Goal: Communication & Community: Ask a question

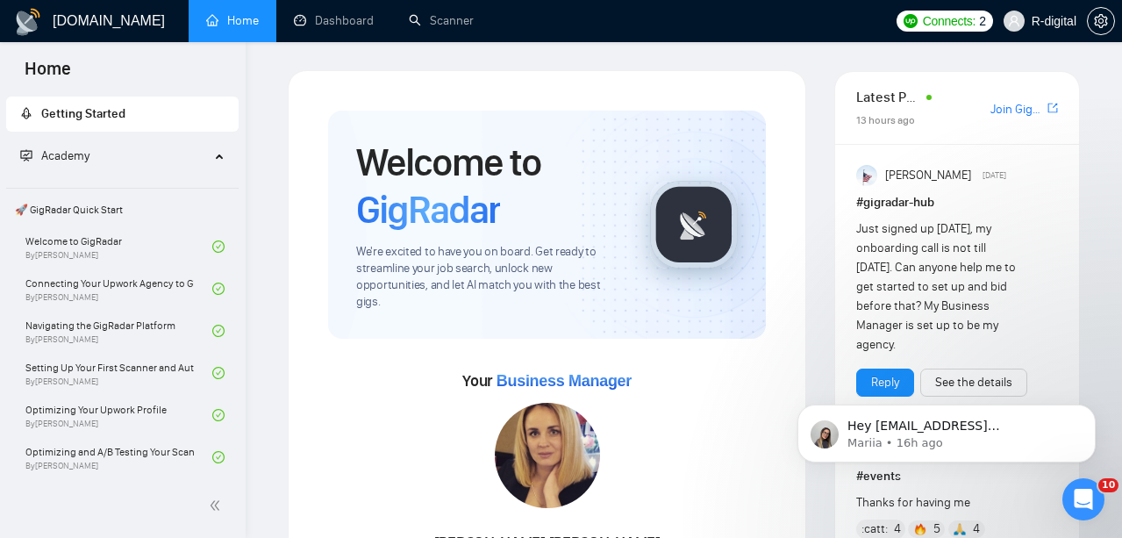
click at [210, 155] on div "Academy" at bounding box center [122, 156] width 233 height 35
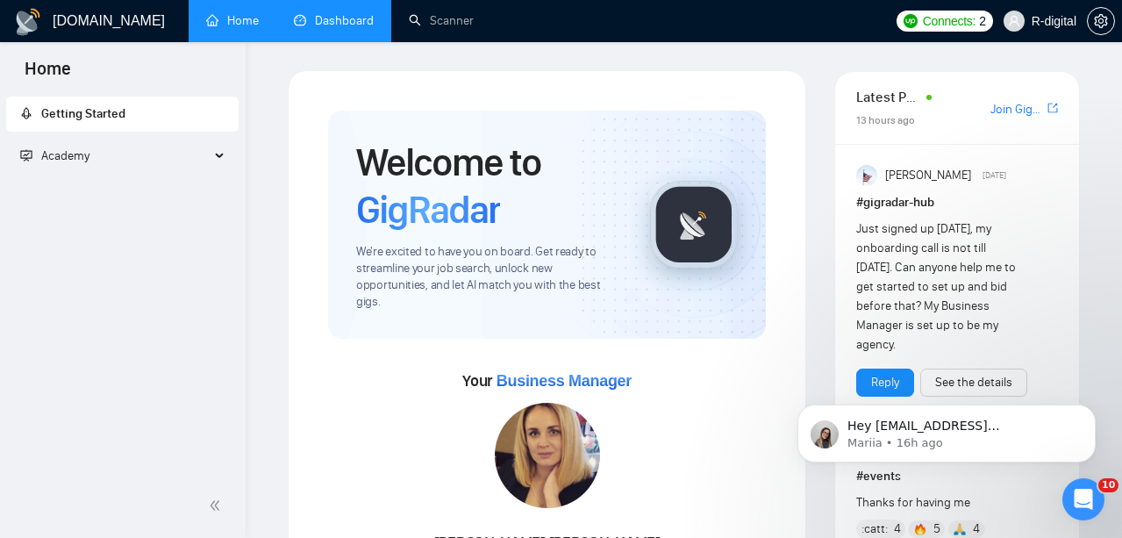
click at [314, 26] on link "Dashboard" at bounding box center [334, 20] width 80 height 15
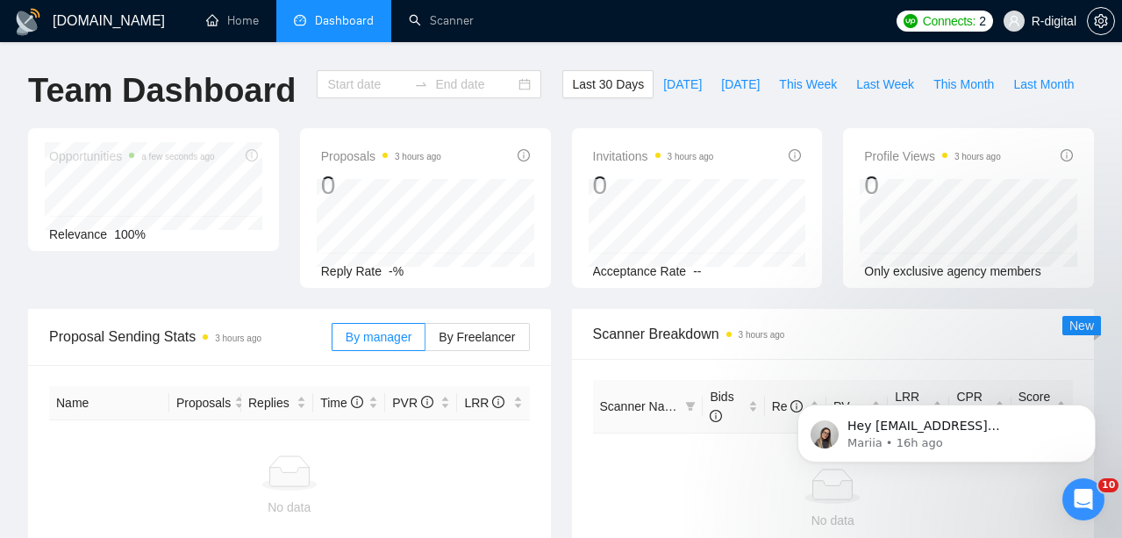
type input "[DATE]"
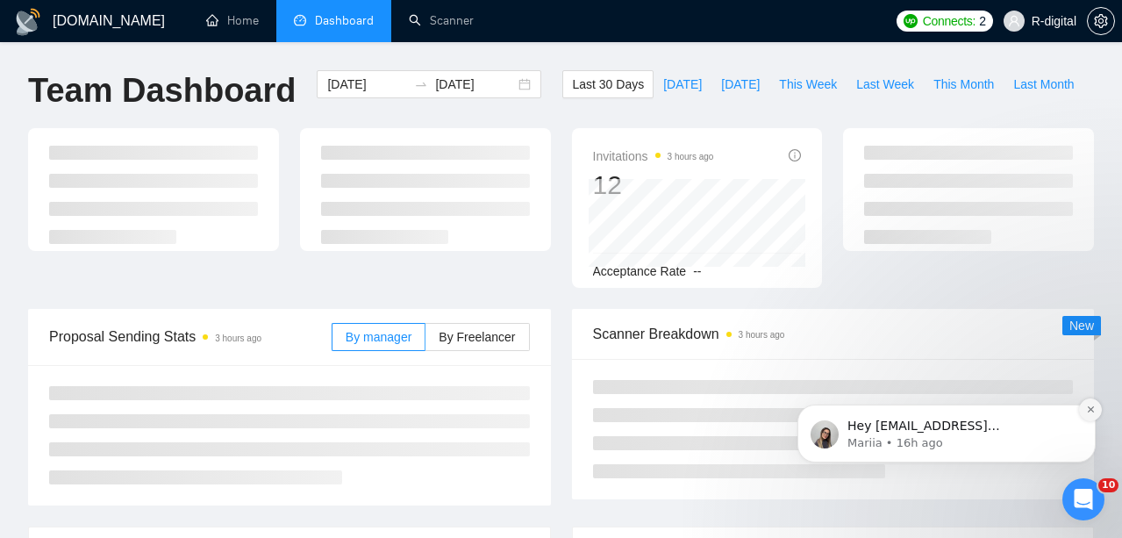
click at [1082, 411] on button "Dismiss notification" at bounding box center [1090, 409] width 23 height 23
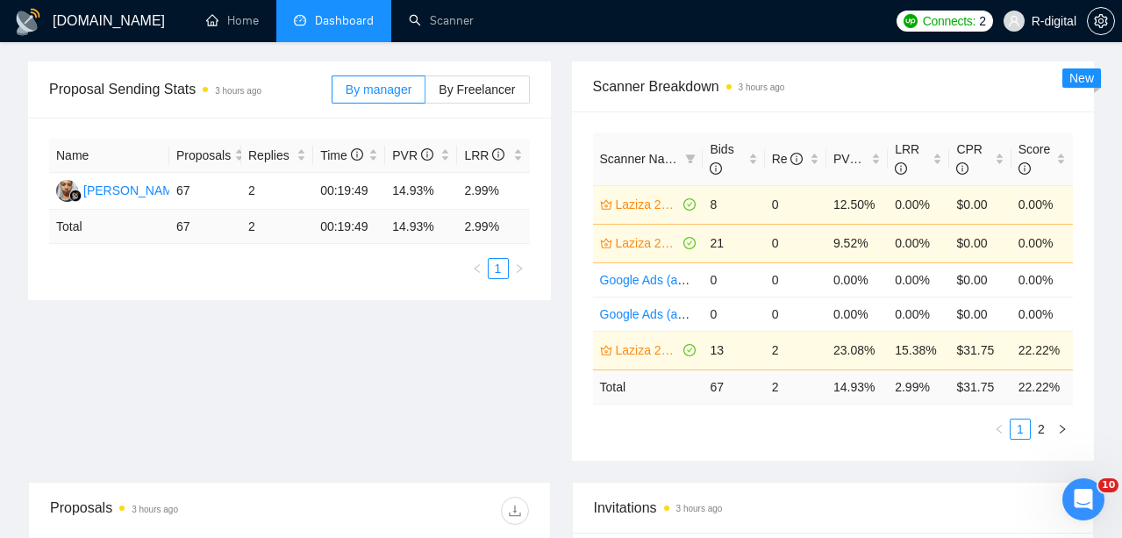
scroll to position [248, 0]
click at [1042, 427] on link "2" at bounding box center [1040, 427] width 19 height 19
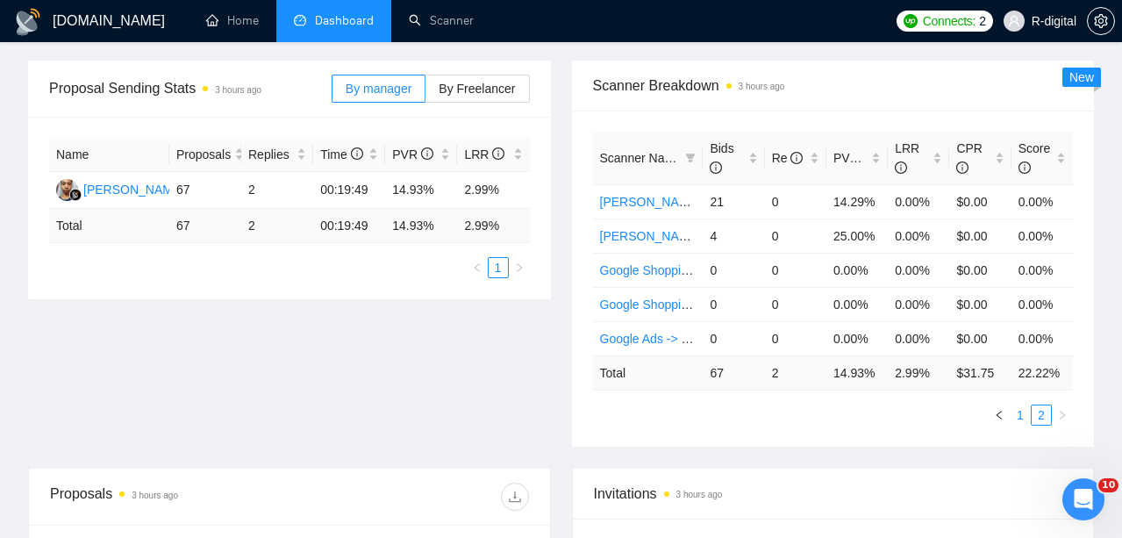
click at [1019, 417] on link "1" at bounding box center [1019, 414] width 19 height 19
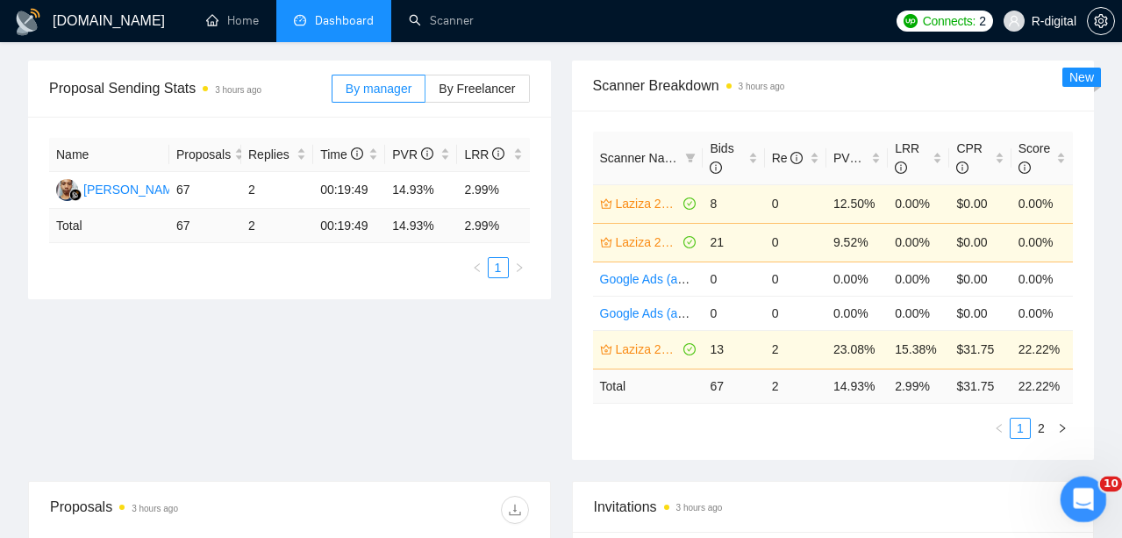
click at [1087, 497] on icon "Open Intercom Messenger" at bounding box center [1080, 496] width 29 height 29
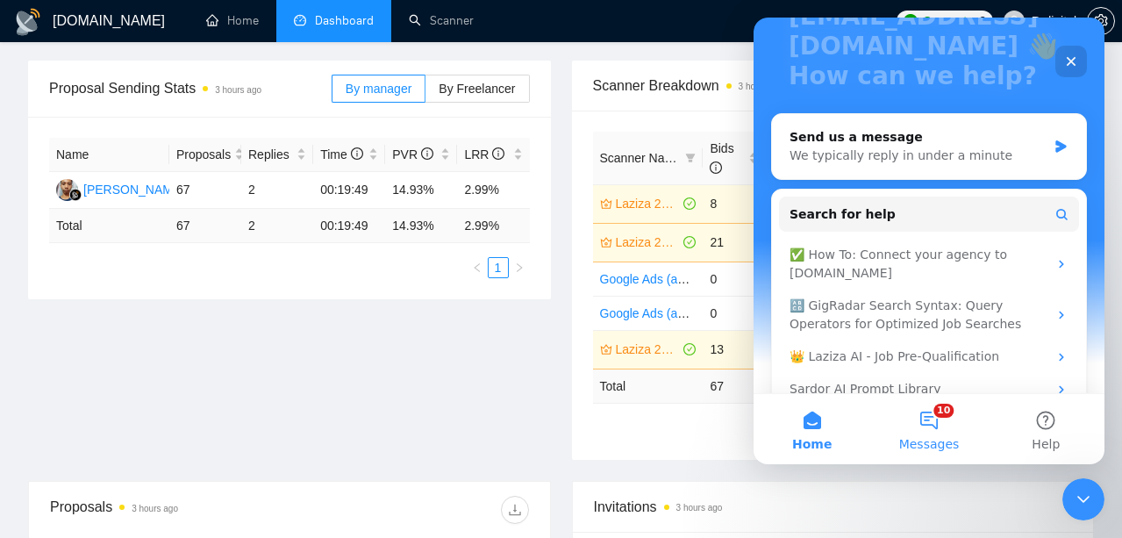
scroll to position [169, 0]
click at [916, 421] on button "10 Messages" at bounding box center [928, 429] width 117 height 70
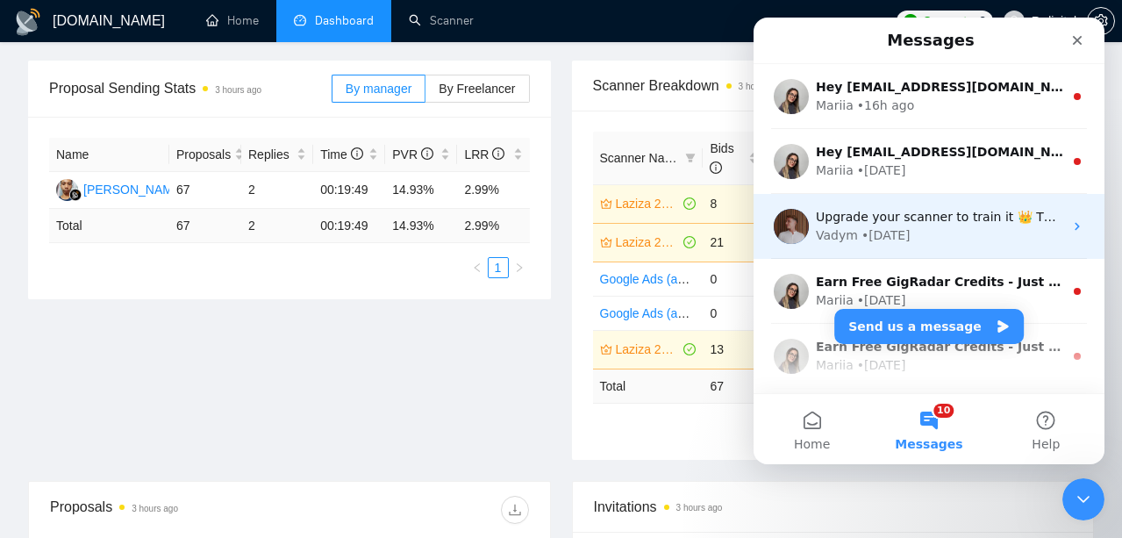
scroll to position [0, 0]
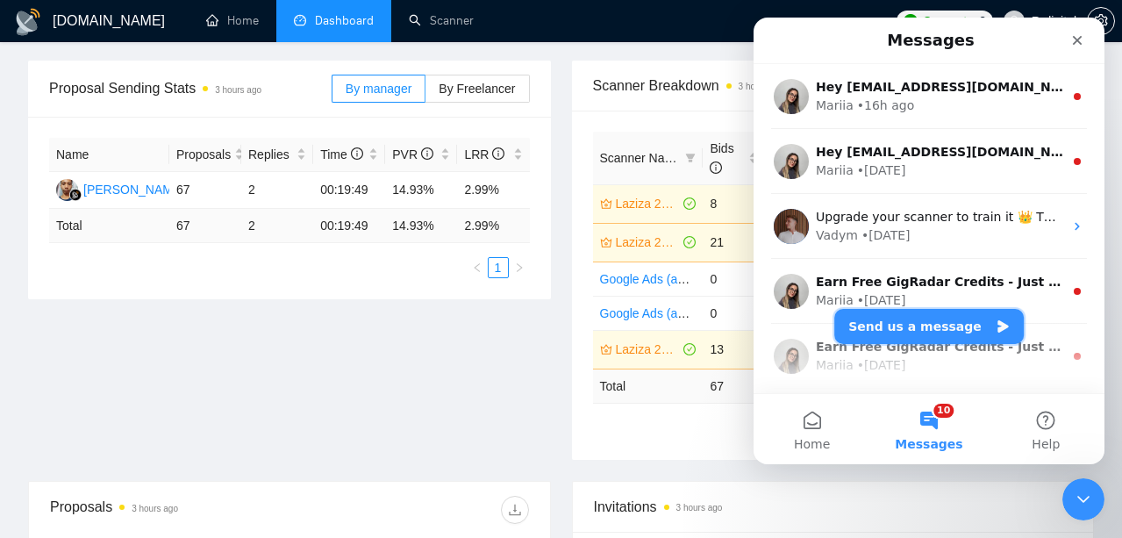
click at [894, 329] on button "Send us a message" at bounding box center [928, 326] width 189 height 35
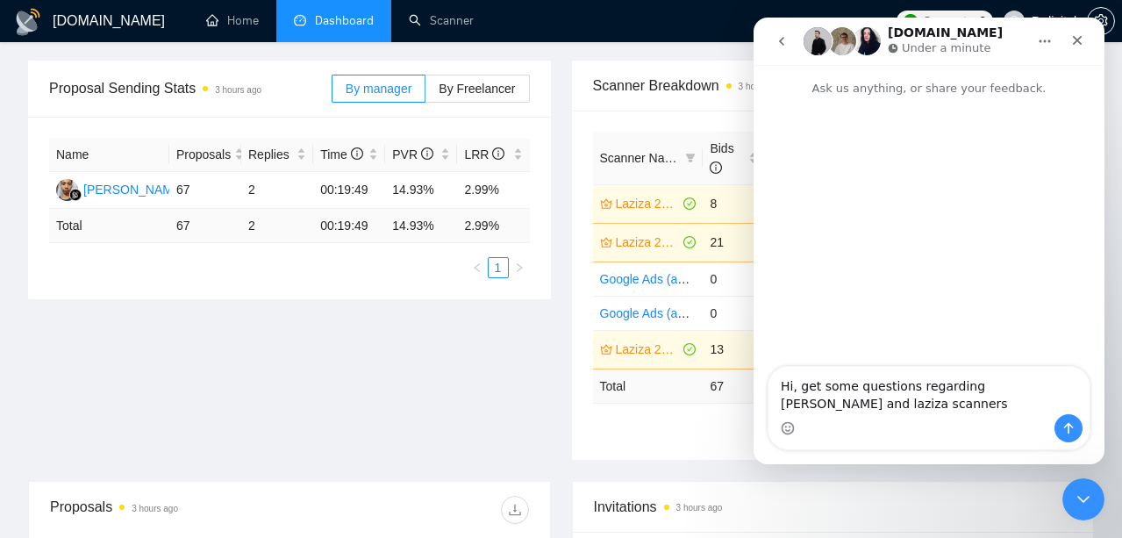
type textarea "Hi, get some questions regarding [PERSON_NAME] and laziza scanners."
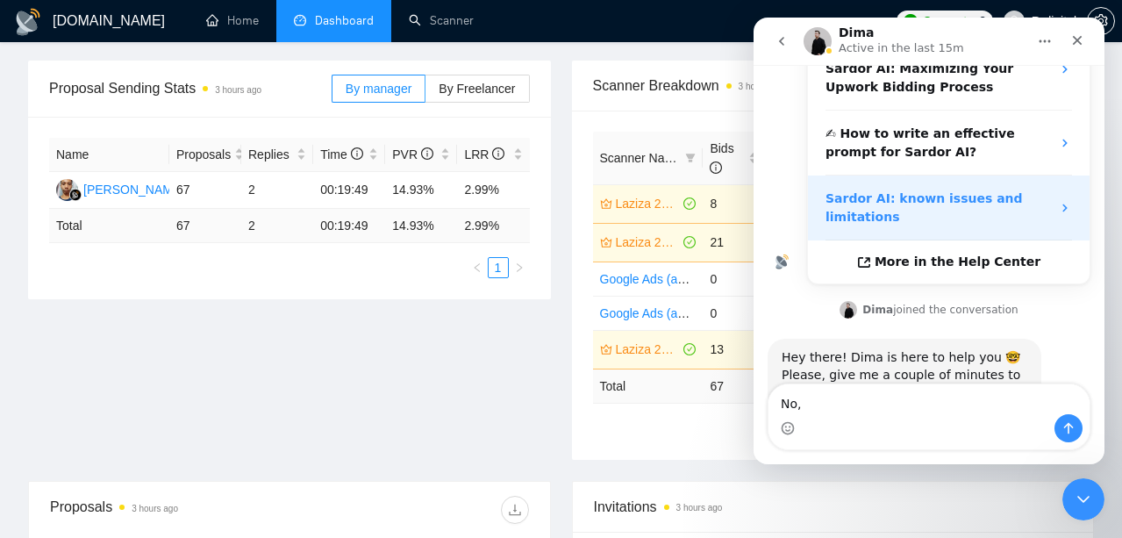
scroll to position [351, 0]
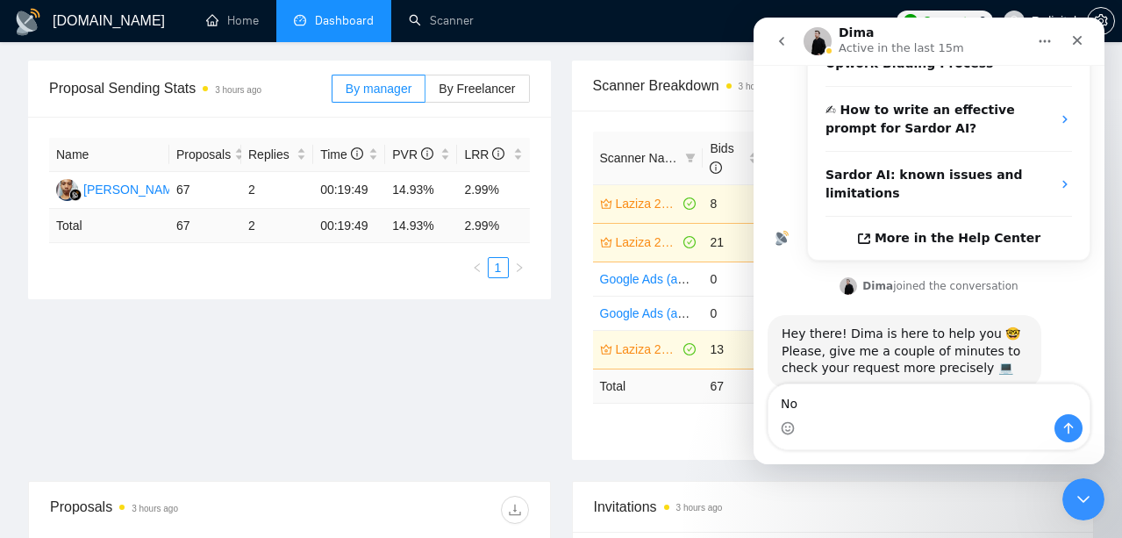
type textarea "N"
type textarea "I have question regarding Laziza and [PERSON_NAME]"
click at [539, 399] on div "Proposal Sending Stats 3 hours ago By manager By Freelancer Name Proposals Repl…" at bounding box center [561, 271] width 1087 height 420
click at [1080, 39] on icon "Close" at bounding box center [1077, 40] width 14 height 14
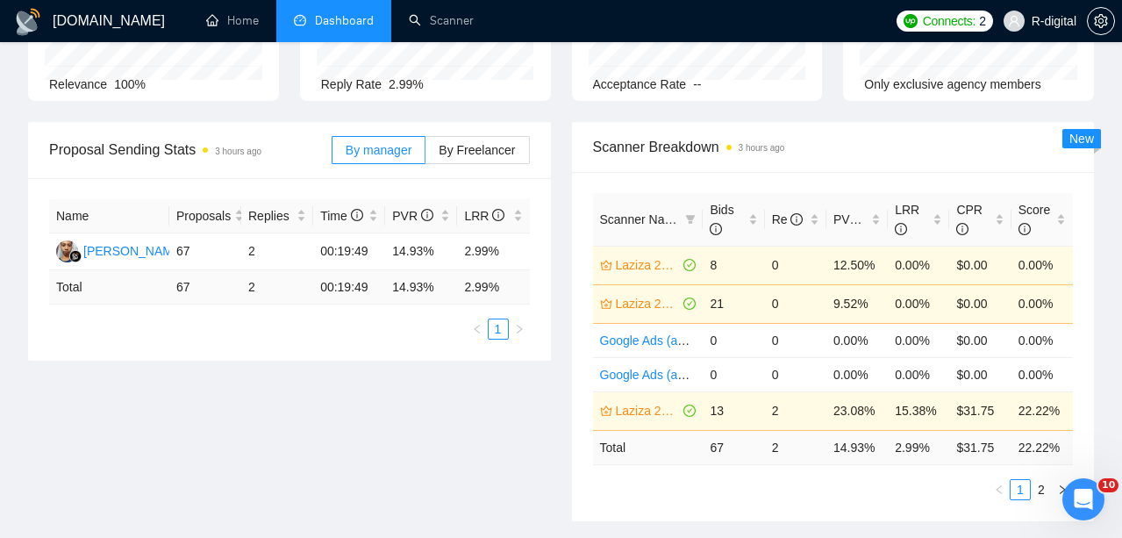
scroll to position [199, 0]
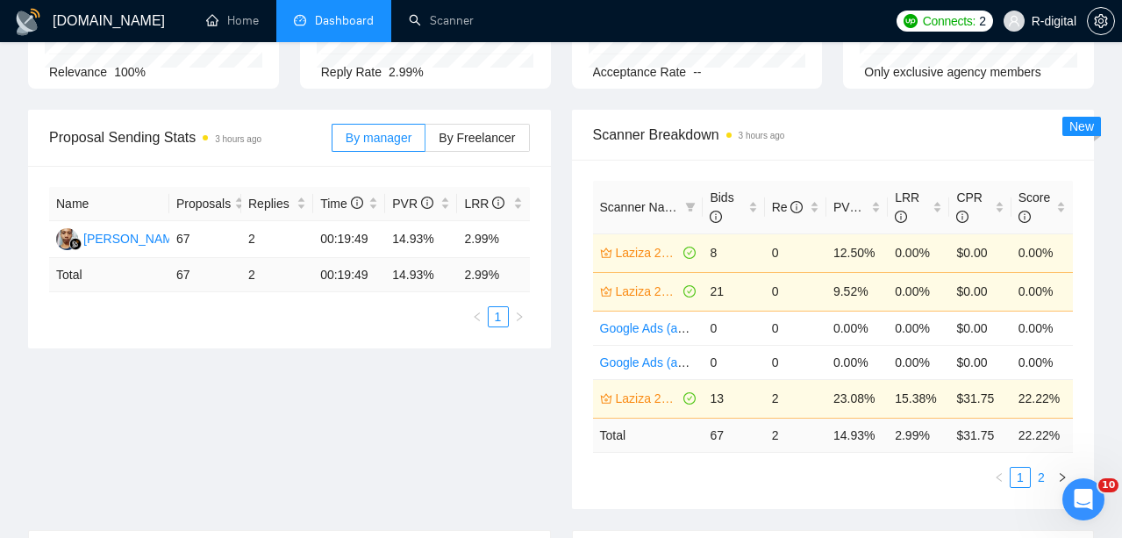
click at [1044, 472] on link "2" at bounding box center [1040, 476] width 19 height 19
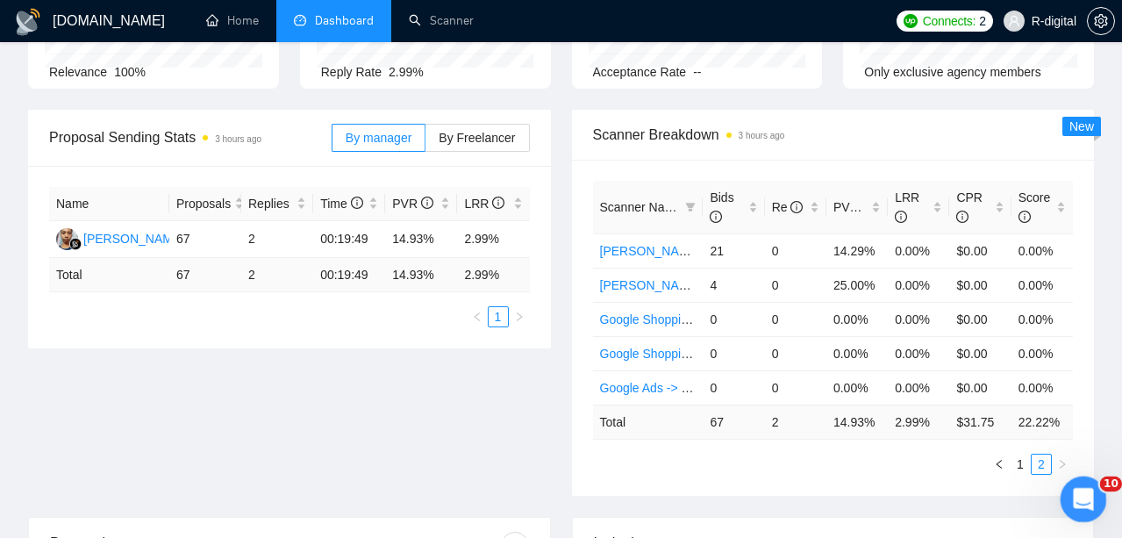
click at [1087, 503] on icon "Open Intercom Messenger" at bounding box center [1080, 496] width 29 height 29
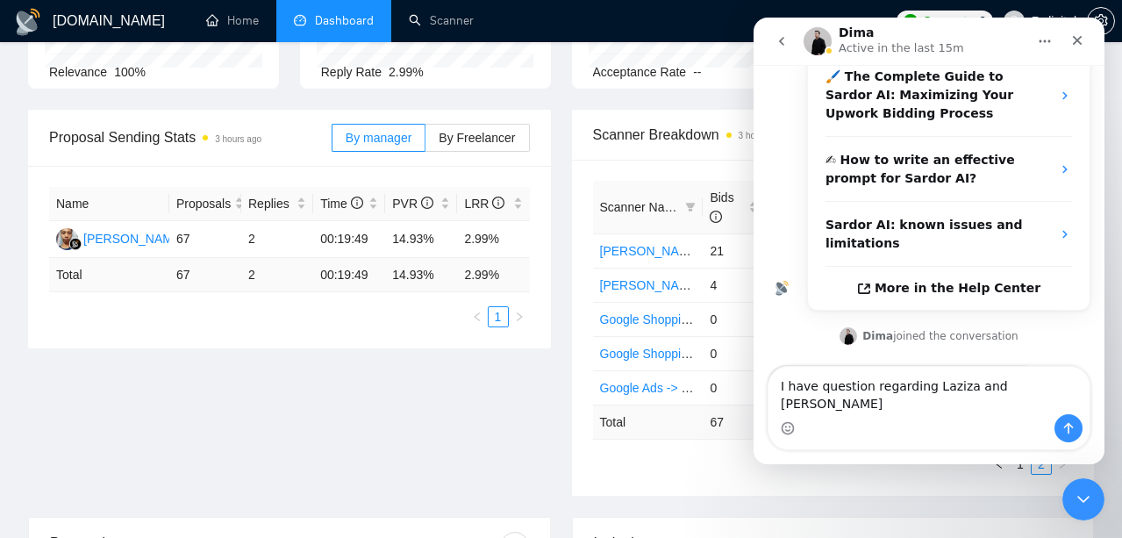
scroll to position [351, 0]
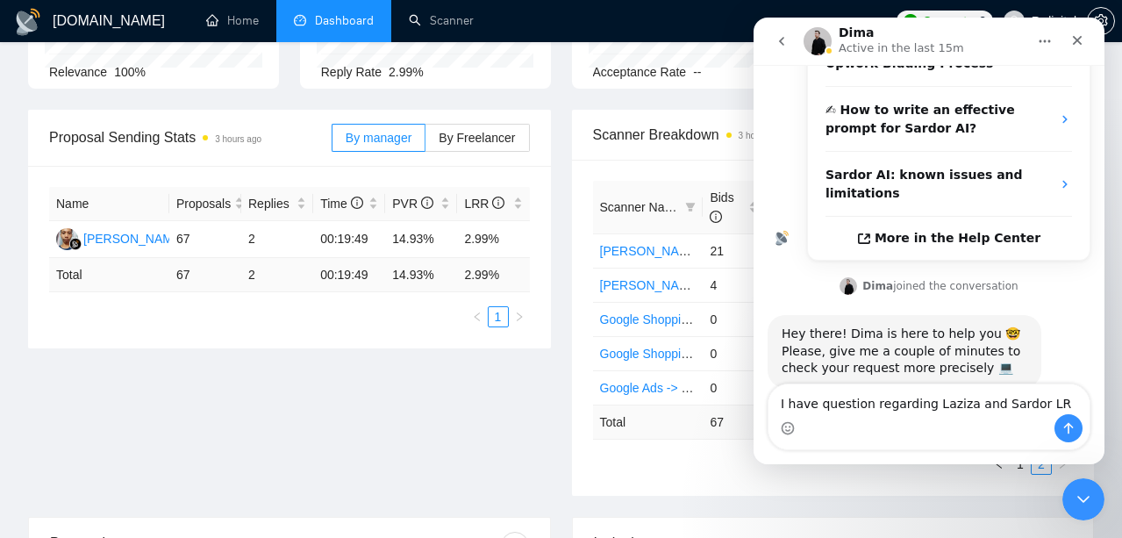
type textarea "I have question regarding Laziza and Sardor LRR"
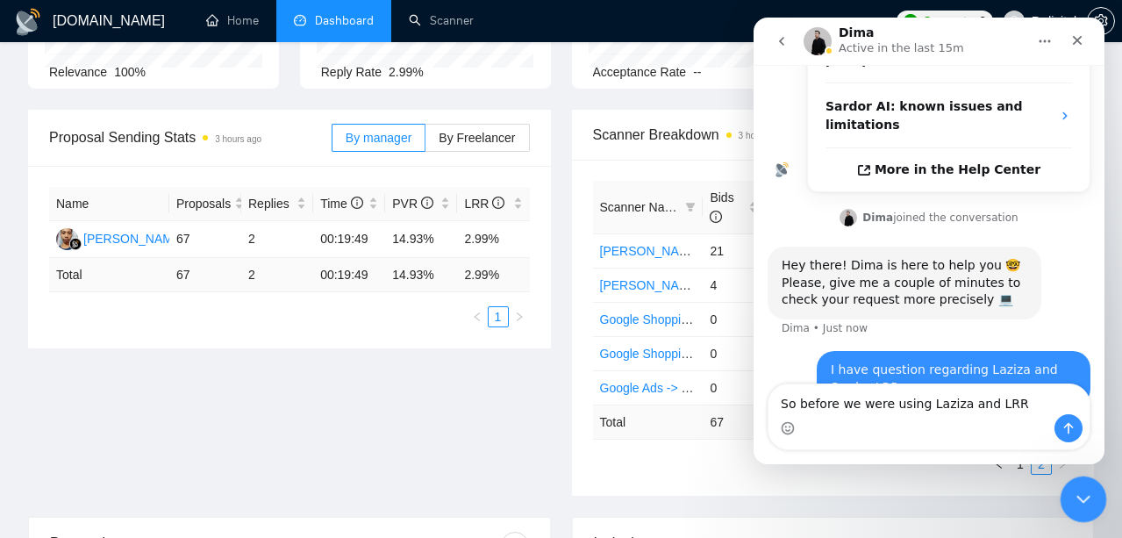
type textarea "So before we were using Laziza and LRR"
click at [1094, 494] on div "Close Intercom Messenger" at bounding box center [1080, 496] width 42 height 42
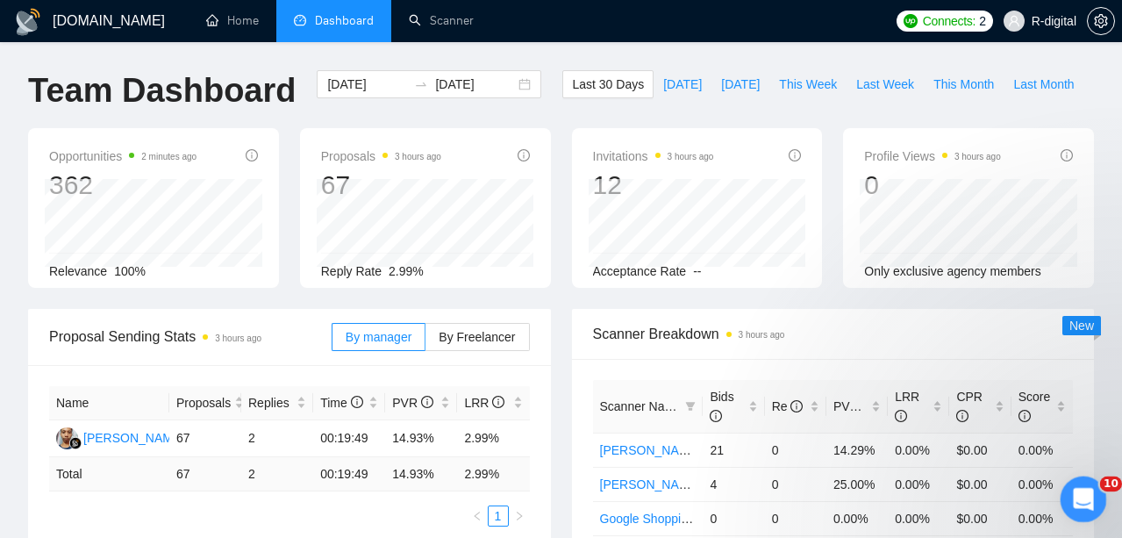
scroll to position [199, 0]
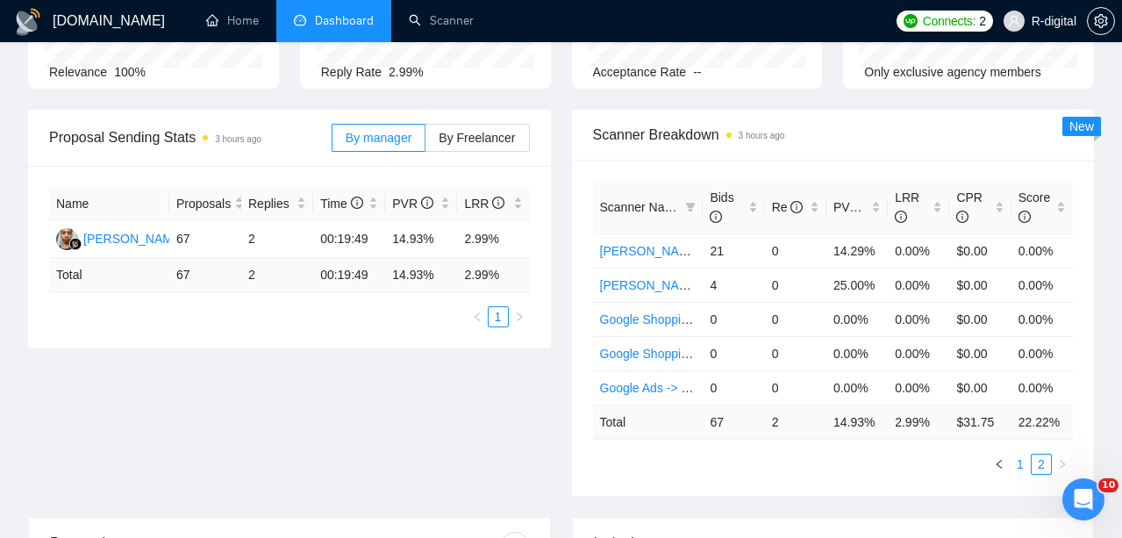
click at [1016, 458] on link "1" at bounding box center [1019, 463] width 19 height 19
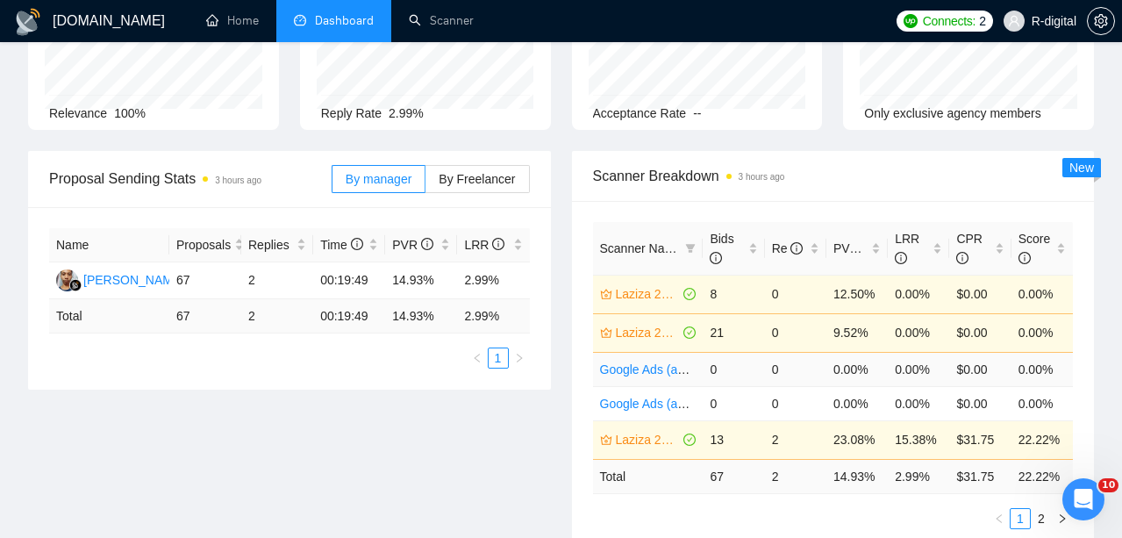
scroll to position [167, 0]
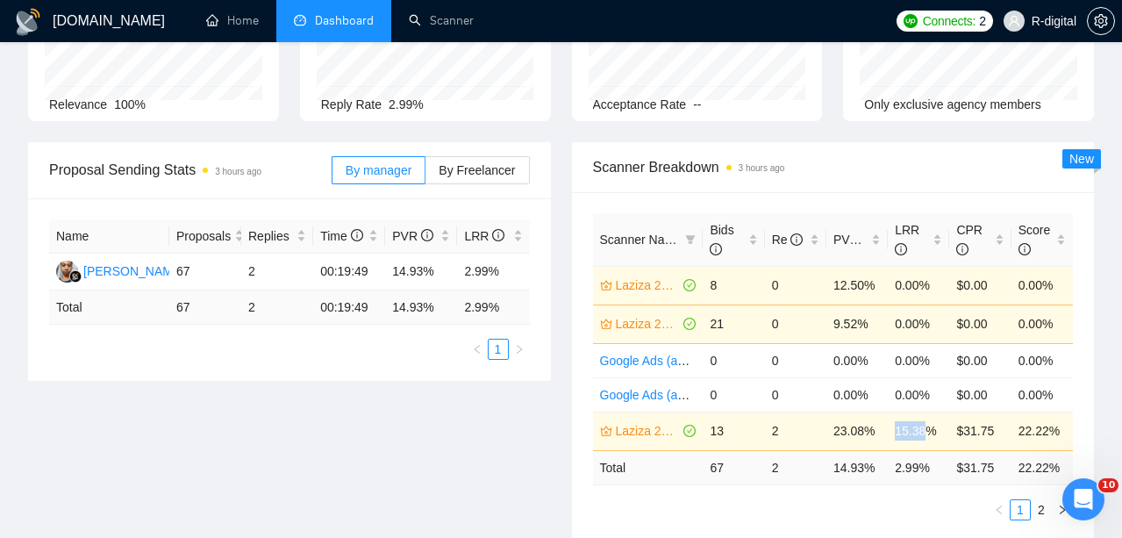
drag, startPoint x: 928, startPoint y: 426, endPoint x: 894, endPoint y: 430, distance: 34.4
click at [894, 430] on td "15.38%" at bounding box center [918, 430] width 61 height 39
copy td "15.38"
click at [1083, 496] on icon "Open Intercom Messenger" at bounding box center [1080, 496] width 29 height 29
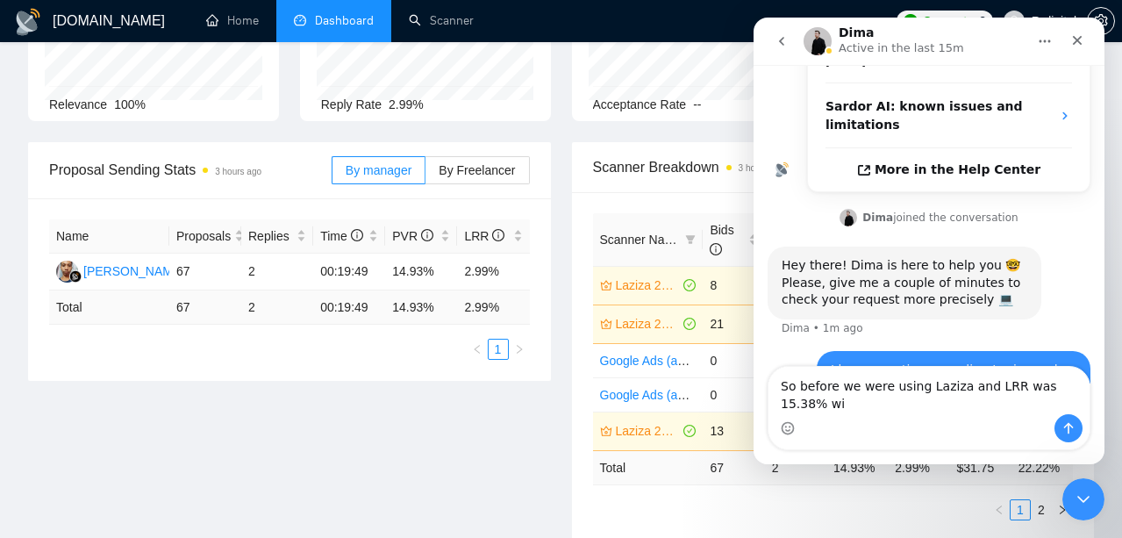
scroll to position [437, 0]
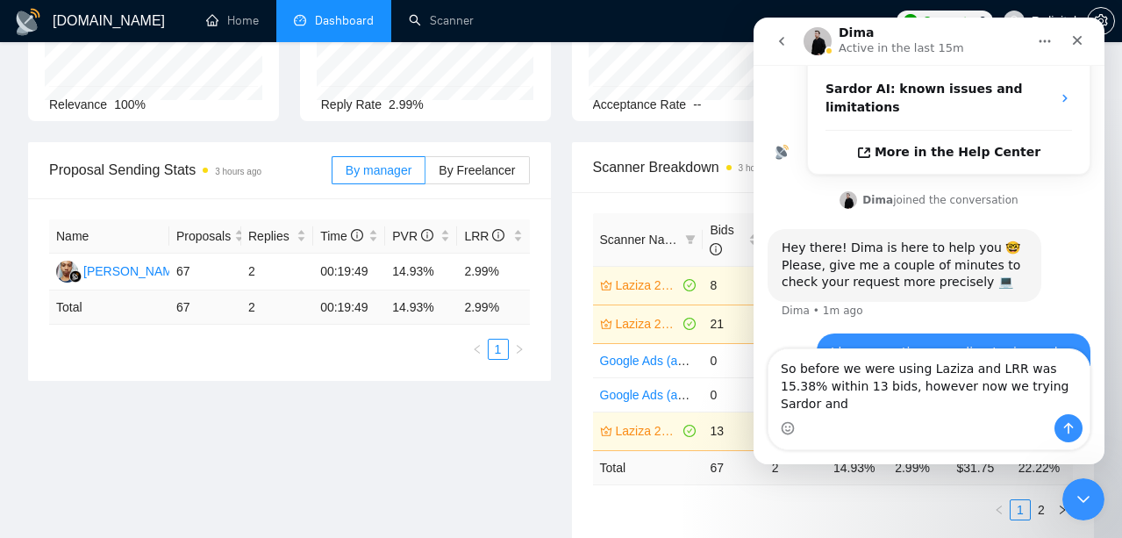
click at [552, 475] on div "Proposal Sending Stats 3 hours ago By manager By Freelancer Name Proposals Repl…" at bounding box center [561, 352] width 1087 height 420
click at [1049, 508] on link "2" at bounding box center [1040, 509] width 19 height 19
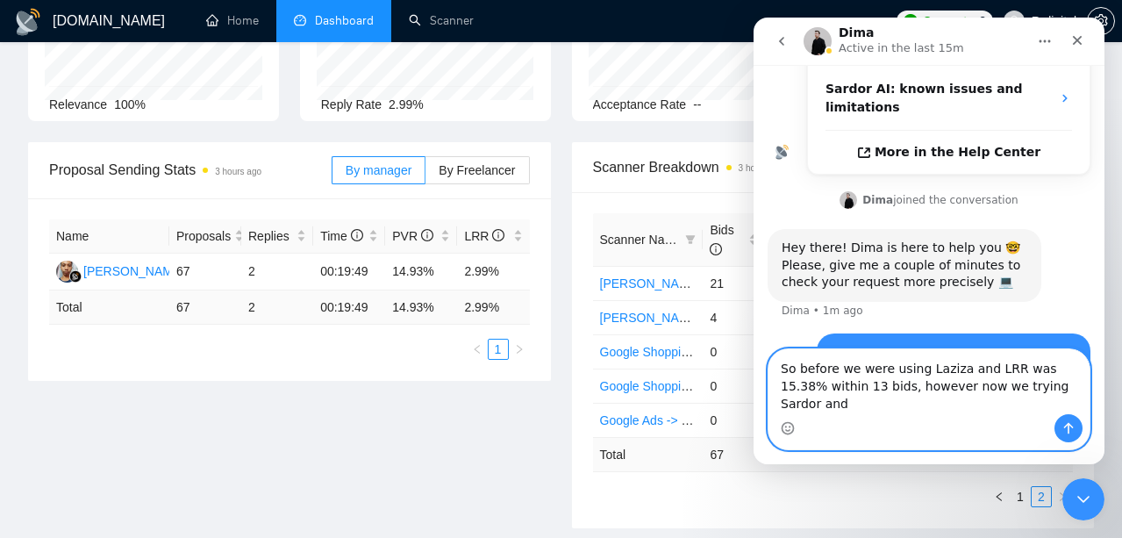
click at [1067, 403] on textarea "So before we were using Laziza and LRR was 15.38% within 13 bids, however now w…" at bounding box center [928, 381] width 321 height 65
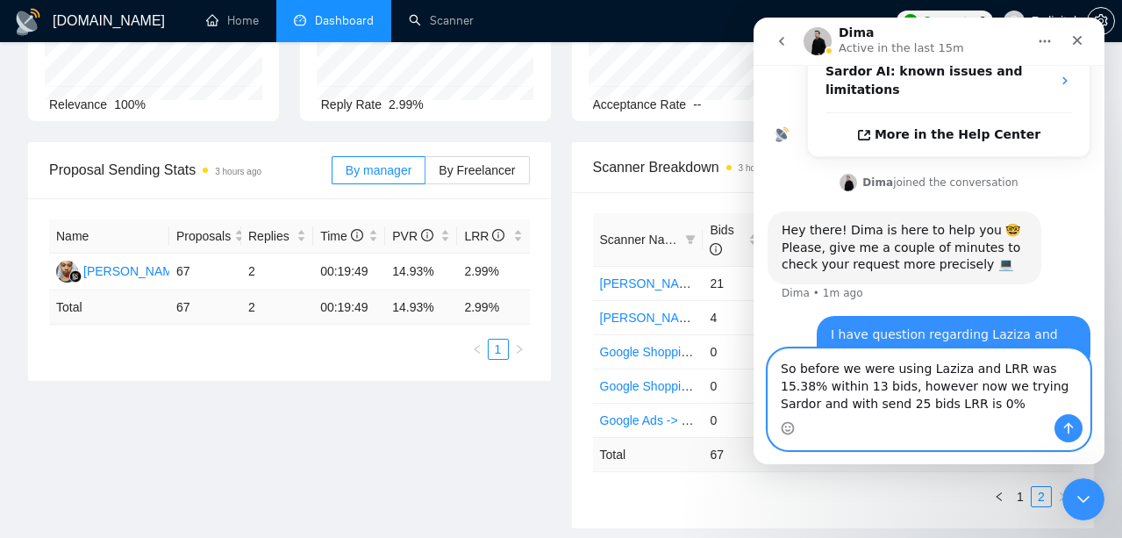
type textarea "So before we were using Laziza and LRR was 15.38% within 13 bids, however now w…"
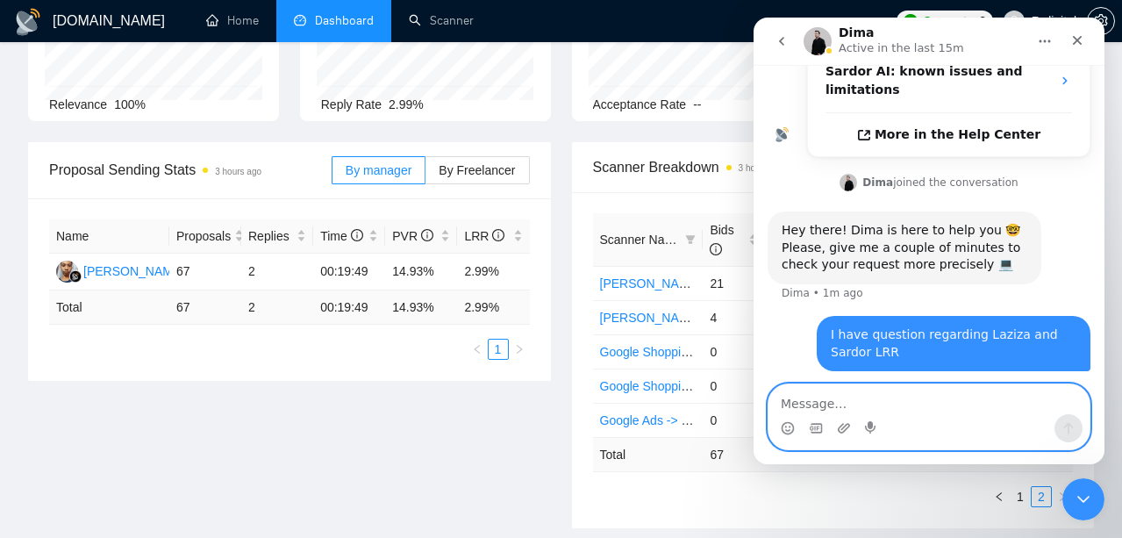
scroll to position [509, 0]
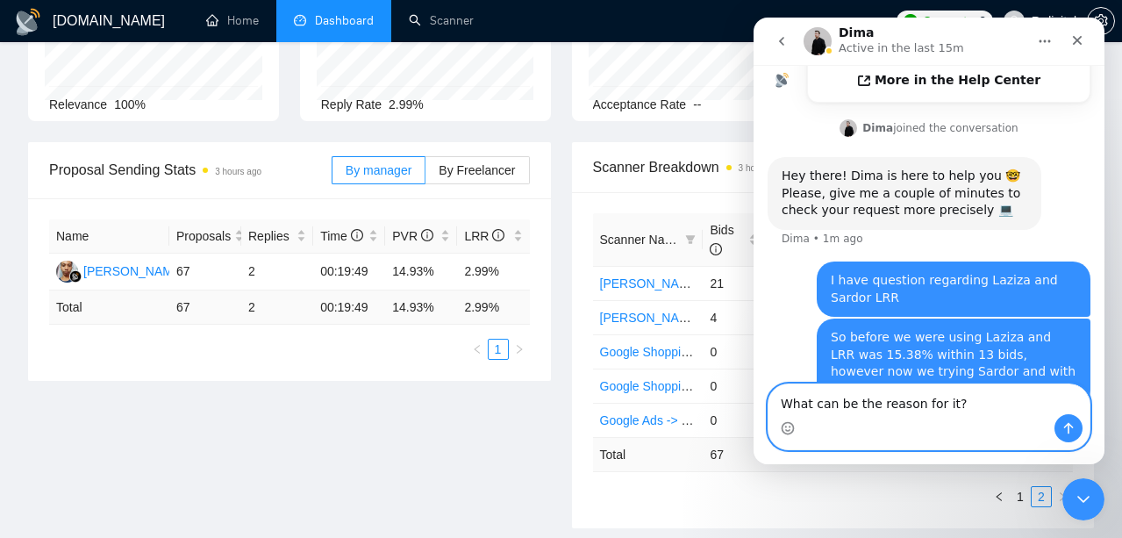
type textarea "What can be the reason for it?"
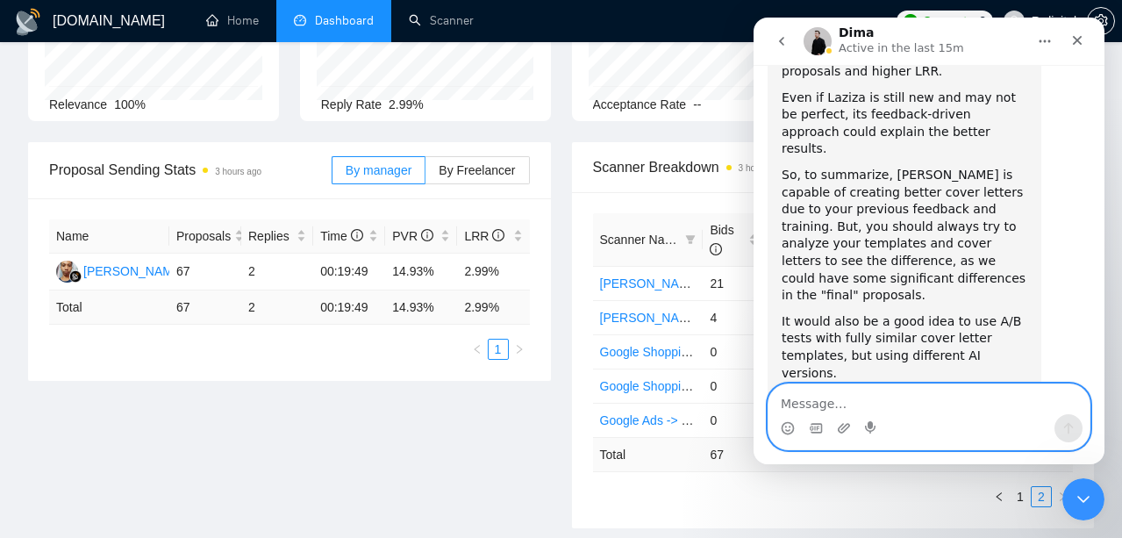
scroll to position [985, 0]
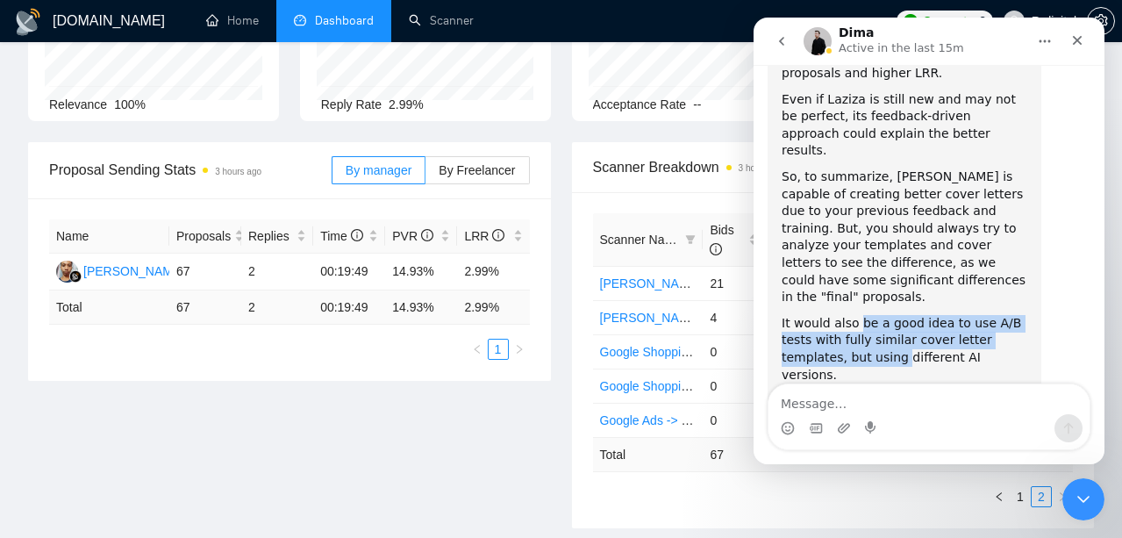
drag, startPoint x: 856, startPoint y: 247, endPoint x: 901, endPoint y: 278, distance: 54.2
click at [901, 315] on div "It would also be a good idea to use A/B tests with fully similar cover letter t…" at bounding box center [904, 349] width 246 height 68
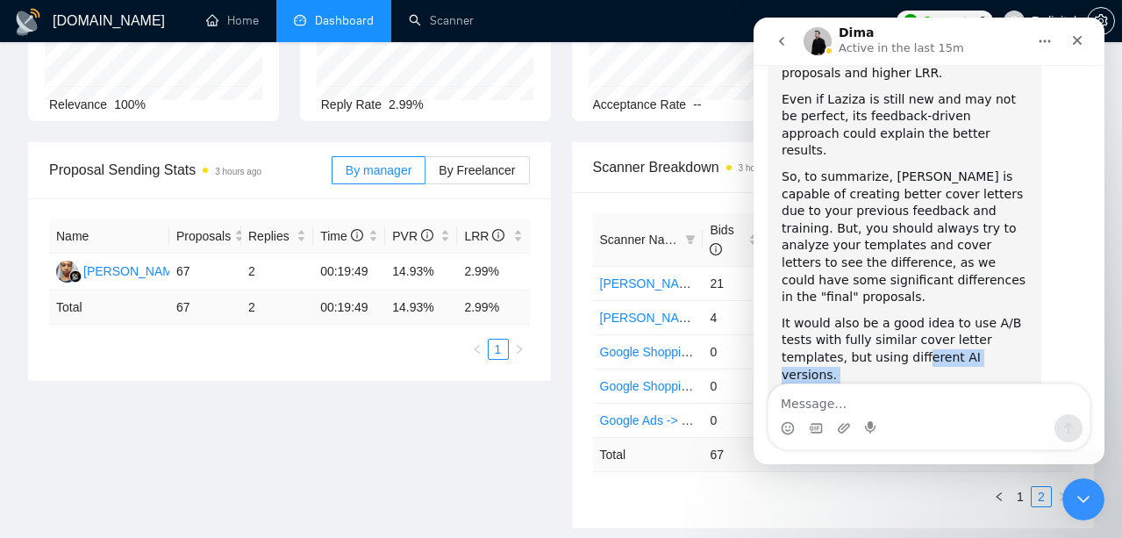
drag, startPoint x: 919, startPoint y: 306, endPoint x: 916, endPoint y: 274, distance: 31.8
click at [916, 274] on div "Laziza AI is designed to learn from your feedback, improve cover letters, and d…" at bounding box center [904, 202] width 246 height 447
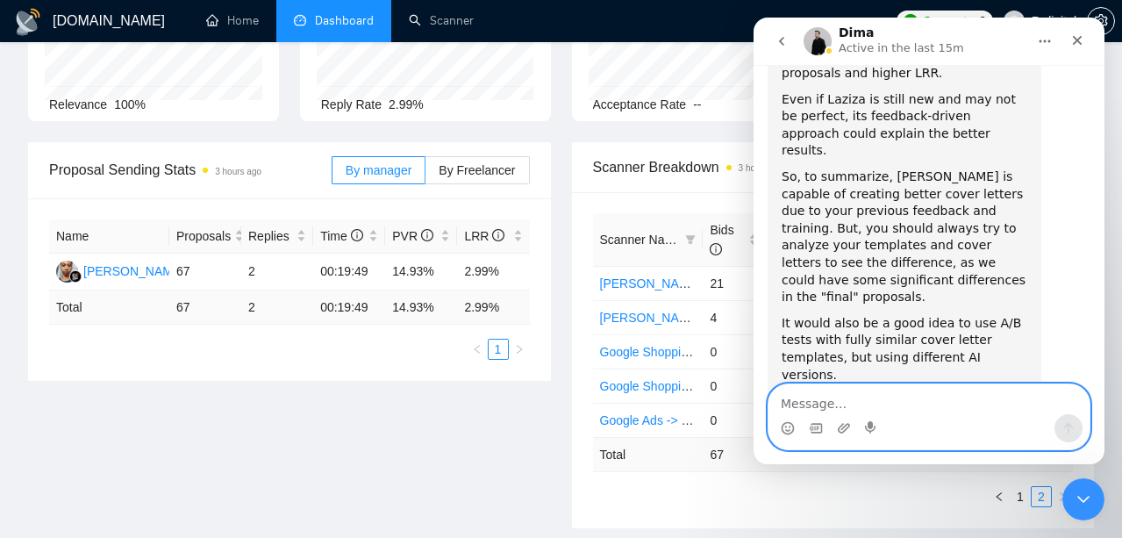
click at [807, 402] on textarea "Message…" at bounding box center [928, 399] width 321 height 30
type textarea "But what can be the reason that no one"
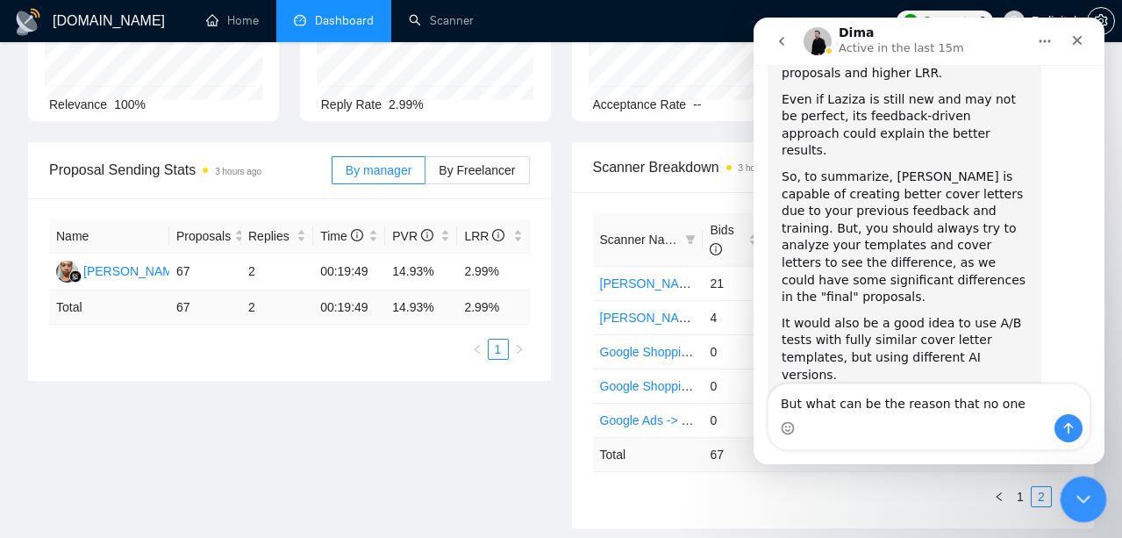
click at [1092, 497] on div "Close Intercom Messenger" at bounding box center [1080, 496] width 42 height 42
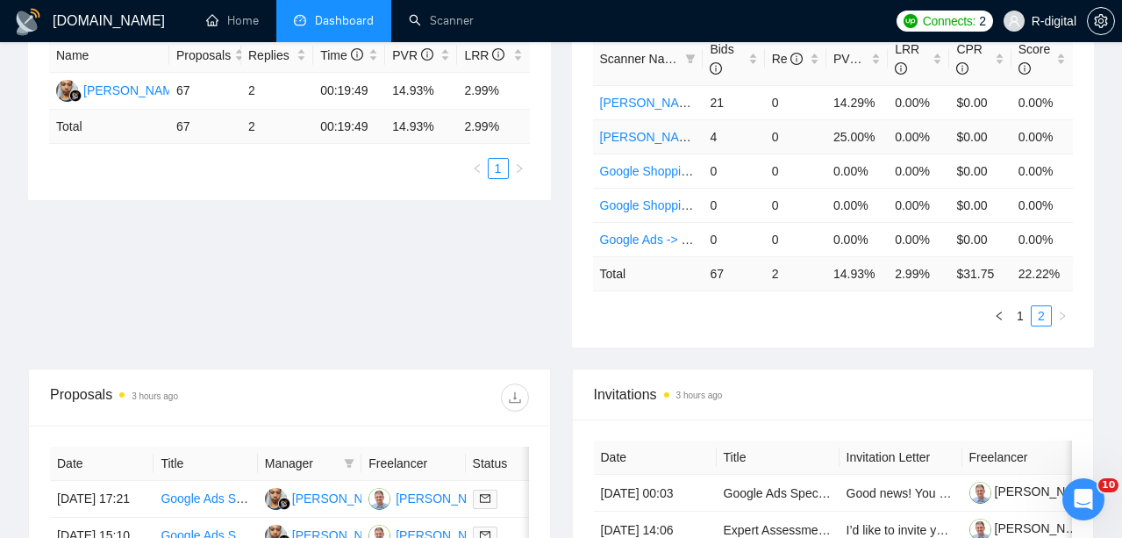
scroll to position [348, 0]
click at [1018, 311] on link "1" at bounding box center [1019, 314] width 19 height 19
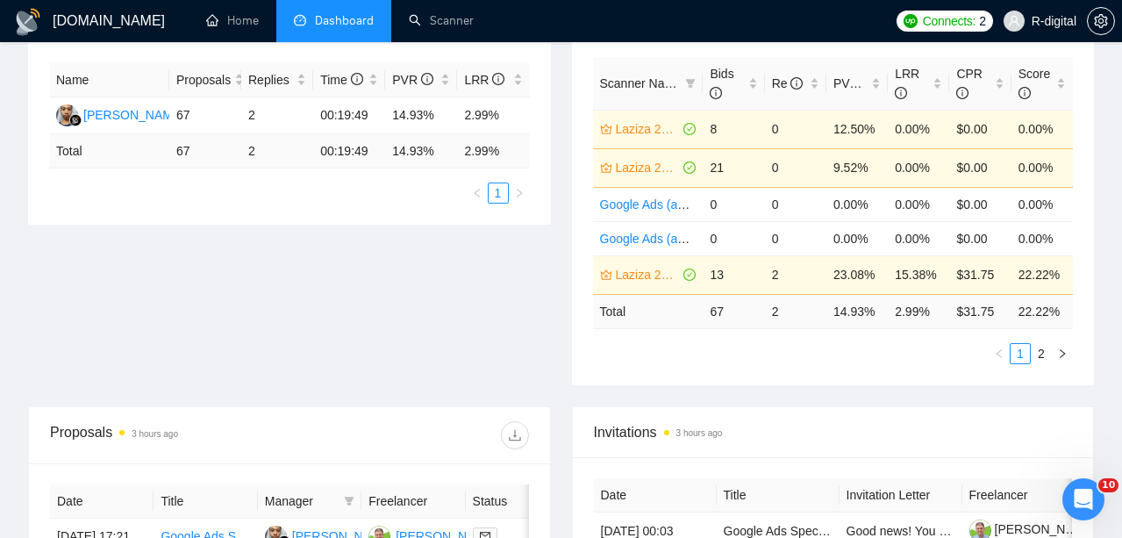
scroll to position [314, 0]
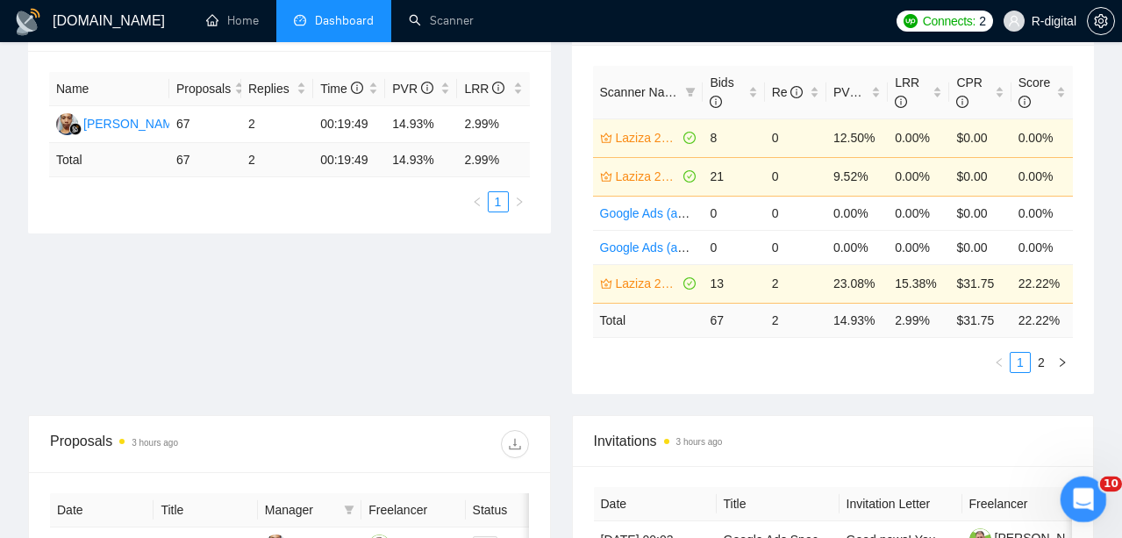
click at [1091, 480] on div "Open Intercom Messenger" at bounding box center [1080, 496] width 58 height 58
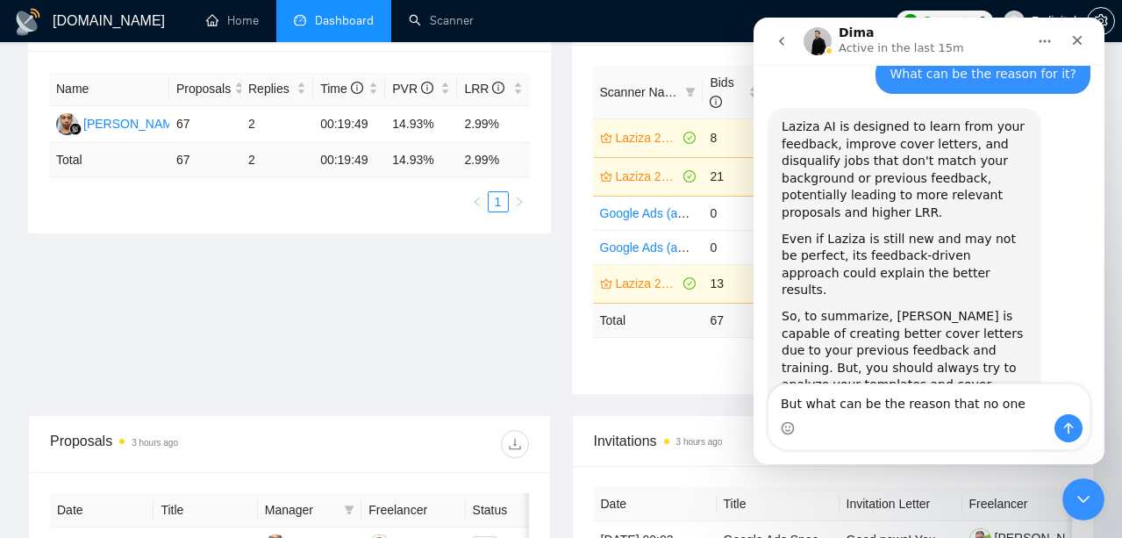
scroll to position [985, 0]
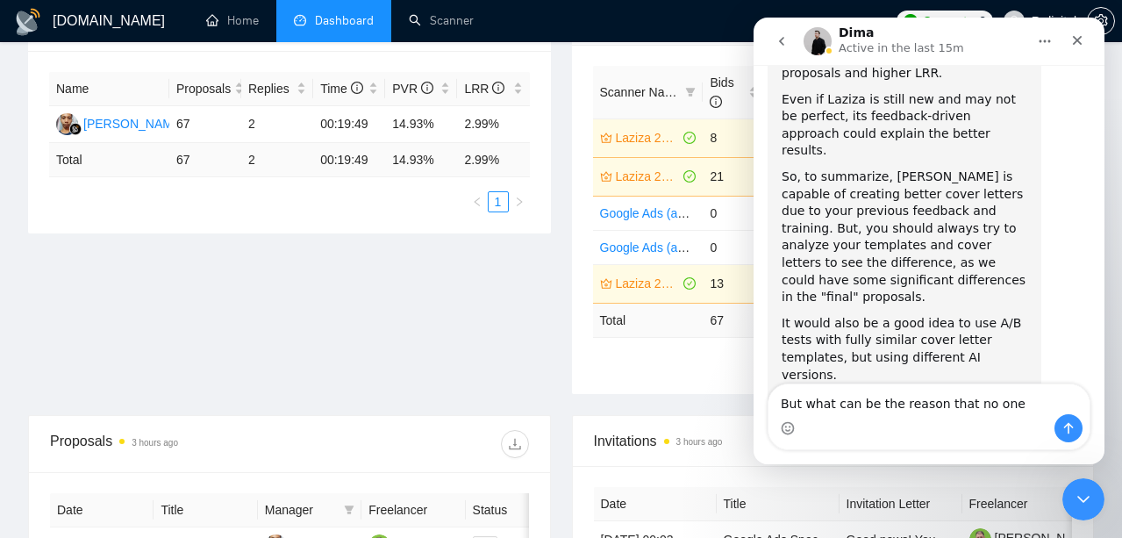
click at [385, 296] on div "Proposal Sending Stats 3 hours ago By manager By Freelancer Name Proposals Repl…" at bounding box center [561, 205] width 1087 height 420
click at [1087, 486] on icon "Close Intercom Messenger" at bounding box center [1080, 496] width 21 height 21
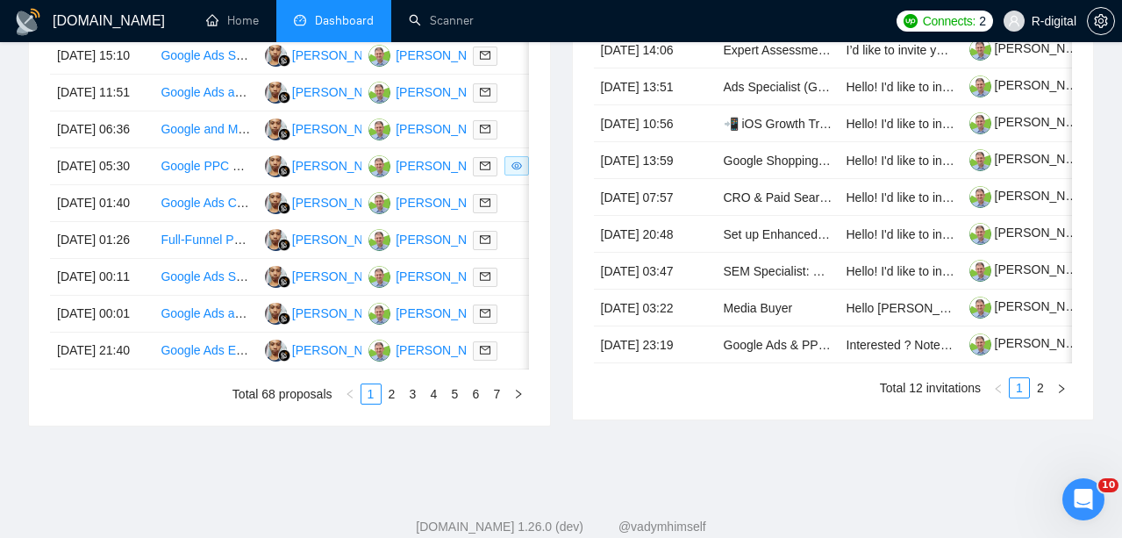
scroll to position [841, 0]
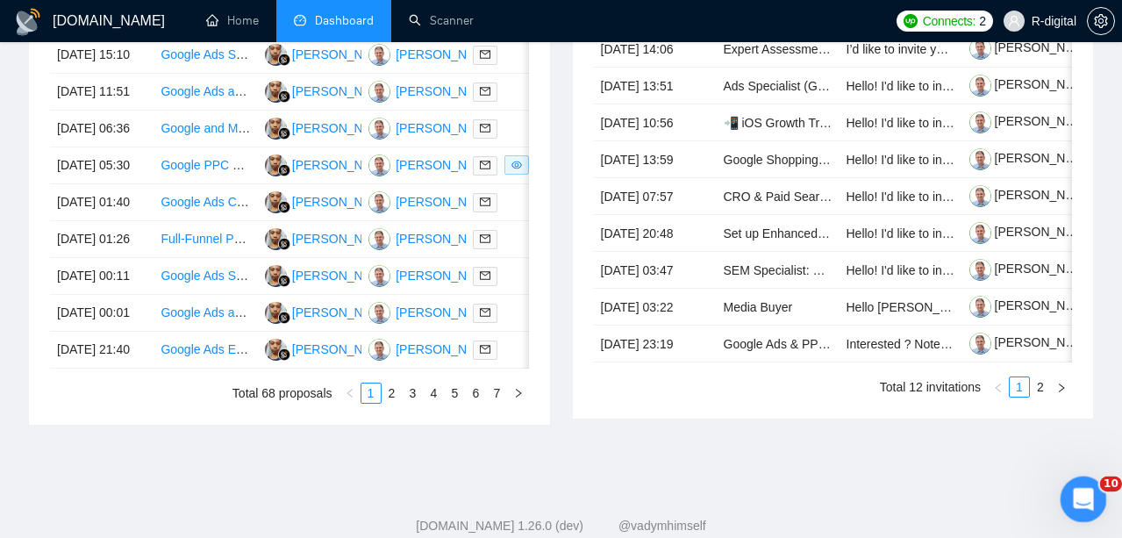
click at [1091, 487] on div "Open Intercom Messenger" at bounding box center [1080, 496] width 58 height 58
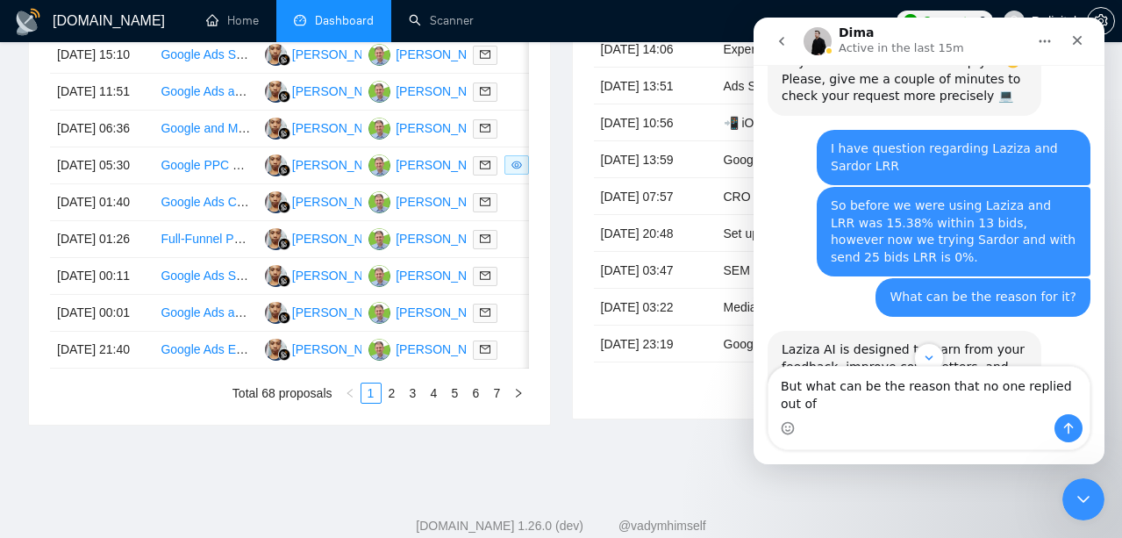
scroll to position [617, 0]
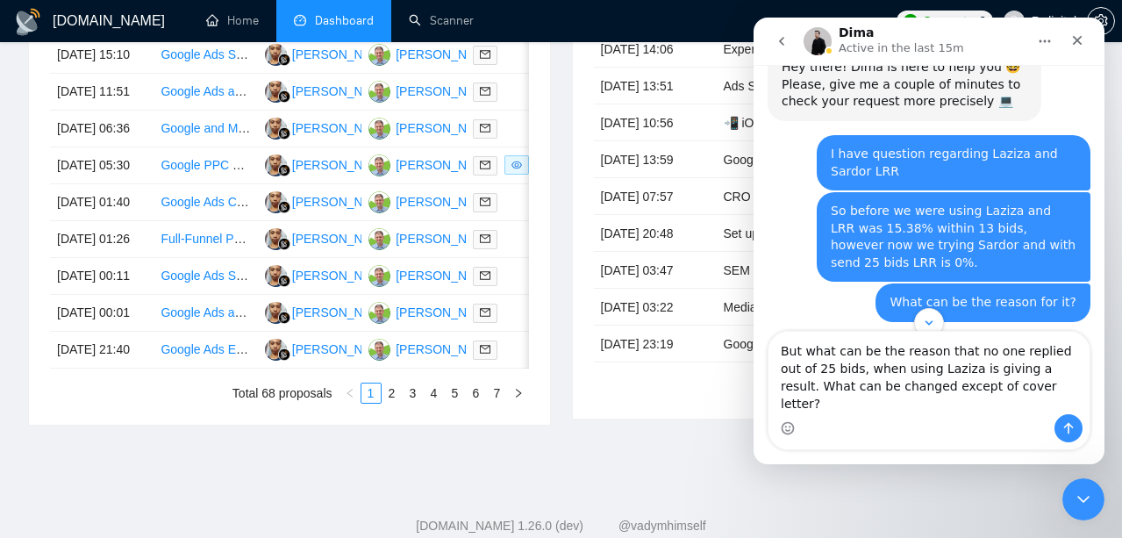
type textarea "But what can be the reason that no one replied out of 25 bids, when using Laziz…"
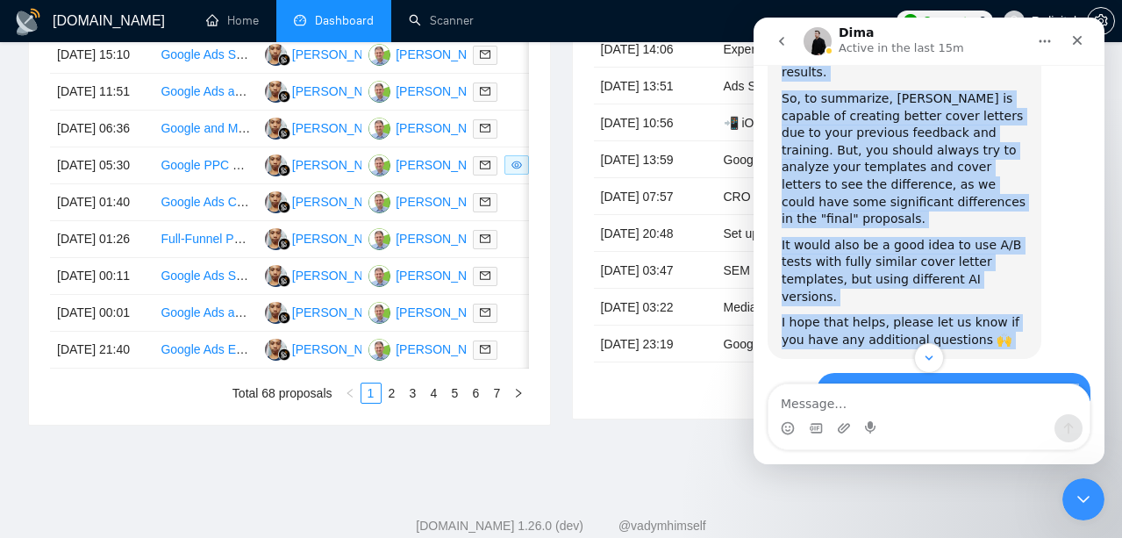
scroll to position [1220, 0]
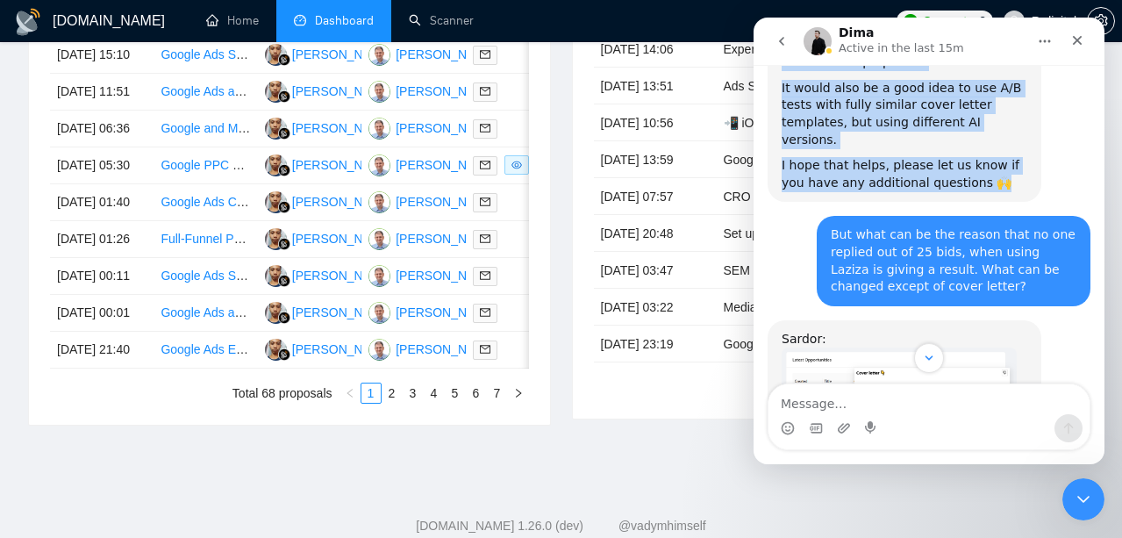
drag, startPoint x: 780, startPoint y: 274, endPoint x: 1000, endPoint y: 96, distance: 283.1
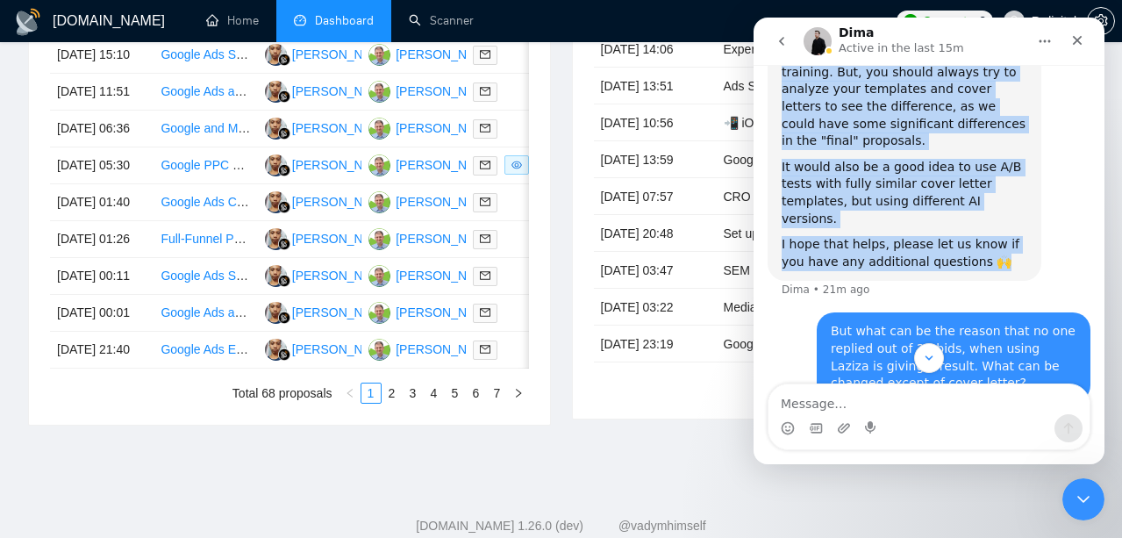
scroll to position [1125, 0]
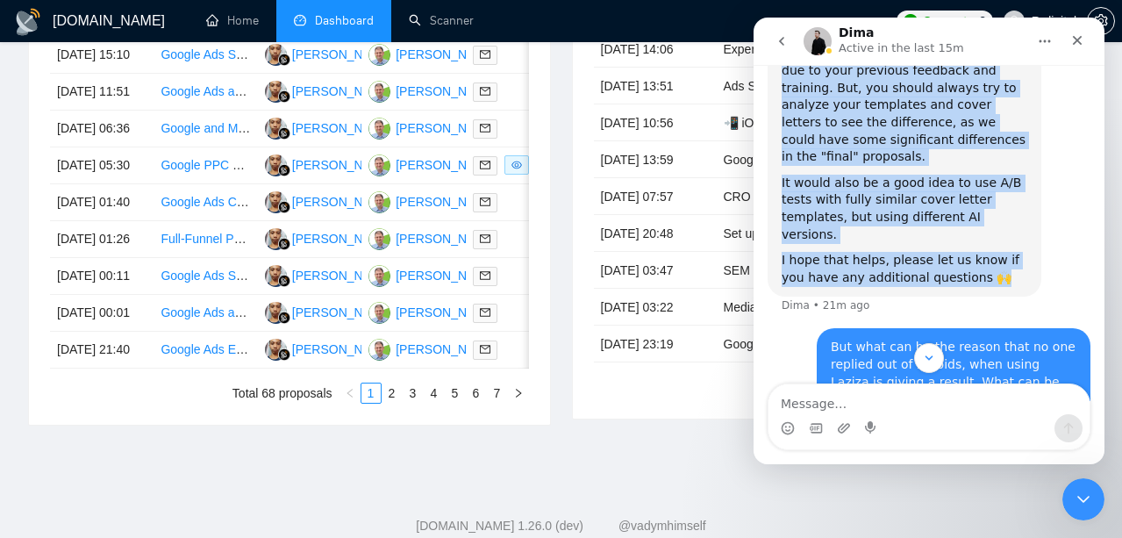
copy div "Laziza AI is designed to learn from your feedback, improve cover letters, and d…"
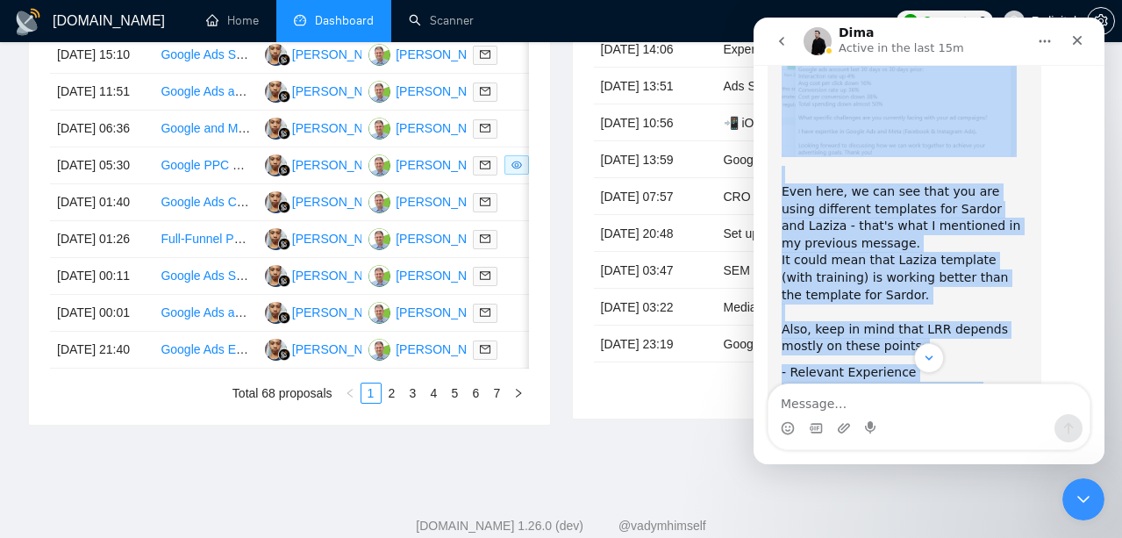
scroll to position [1854, 0]
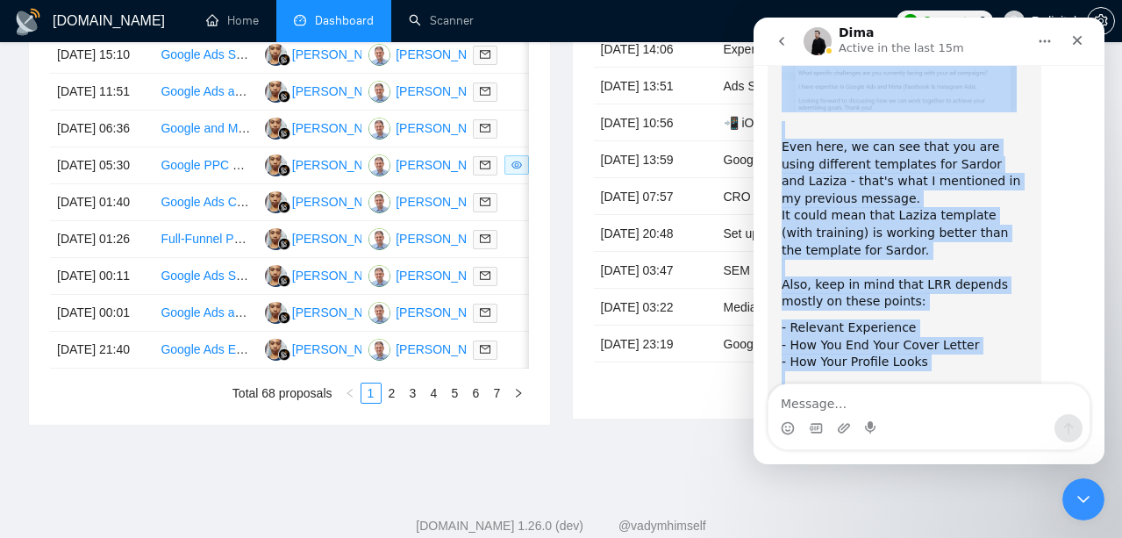
drag, startPoint x: 781, startPoint y: 77, endPoint x: 978, endPoint y: 318, distance: 311.1
click at [977, 318] on div "Sardor: [PERSON_NAME]: Even here, we can see that you are using different templ…" at bounding box center [904, 76] width 246 height 725
copy div "Sardor: [PERSON_NAME]: Even here, we can see that you are using different templ…"
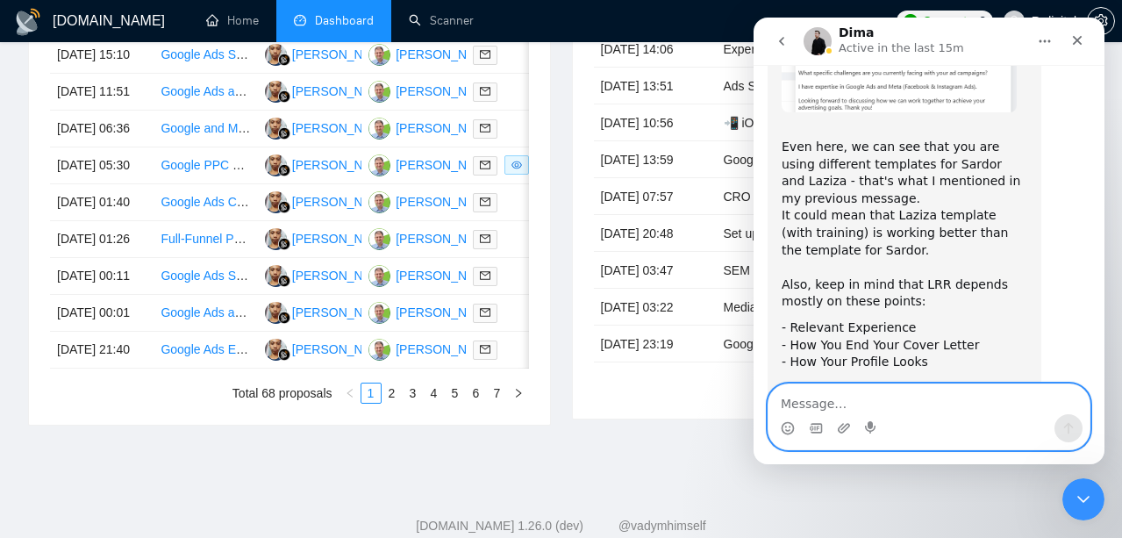
click at [838, 399] on textarea "Message…" at bounding box center [928, 399] width 321 height 30
type textarea "щ"
type textarea "okay, thank you"
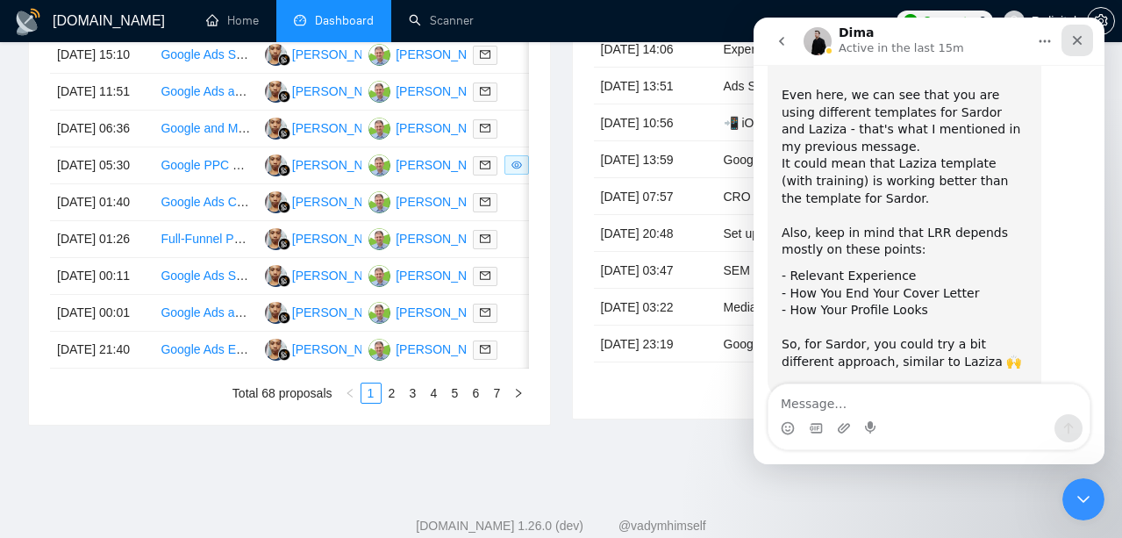
drag, startPoint x: 1080, startPoint y: 34, endPoint x: 1834, endPoint y: 47, distance: 753.4
click at [1080, 34] on icon "Close" at bounding box center [1077, 40] width 14 height 14
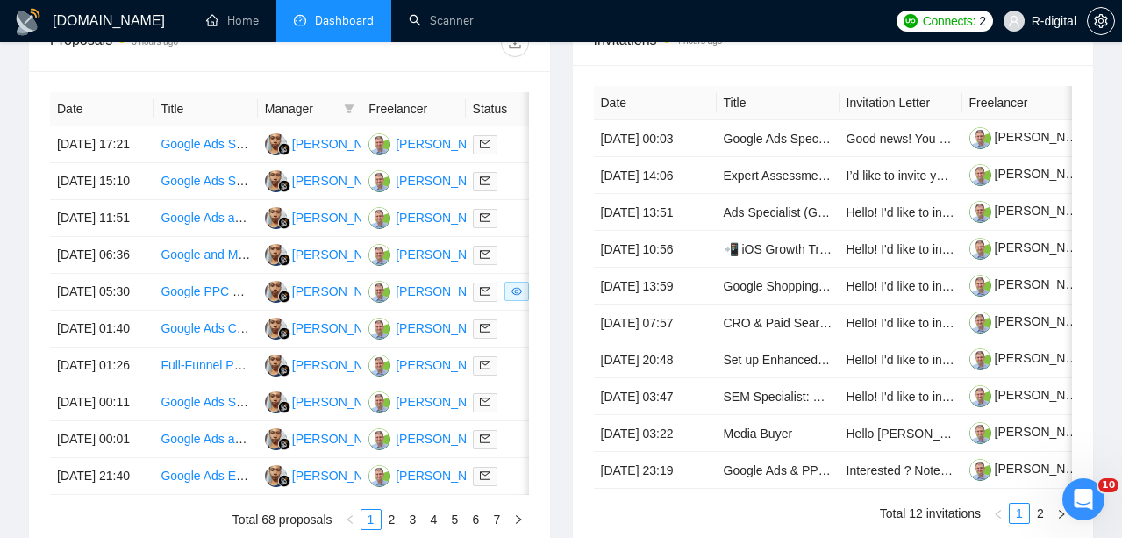
scroll to position [662, 0]
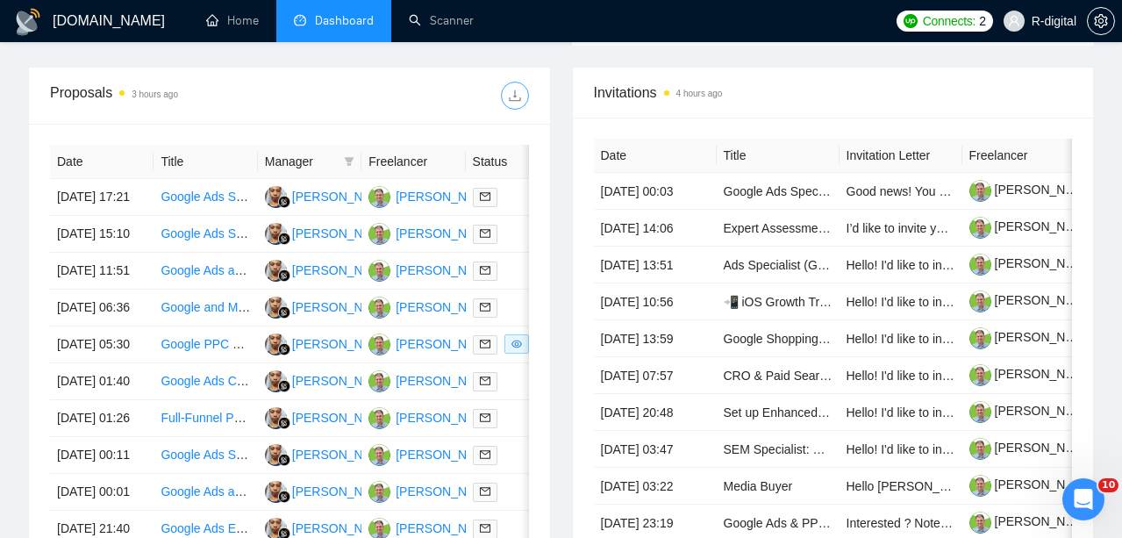
click at [514, 100] on icon "download" at bounding box center [514, 95] width 11 height 11
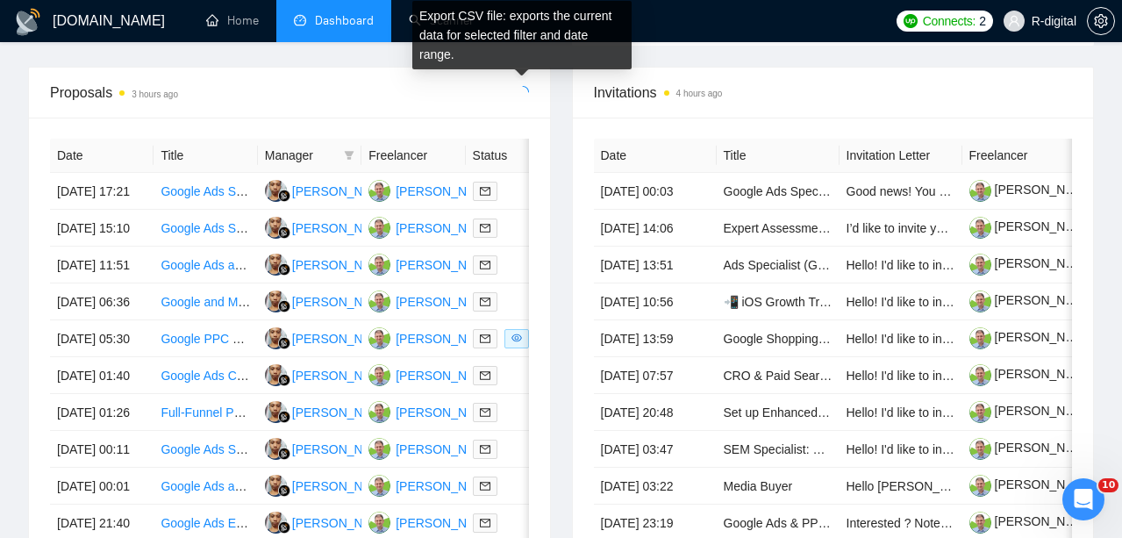
scroll to position [588, 0]
